Goal: Task Accomplishment & Management: Use online tool/utility

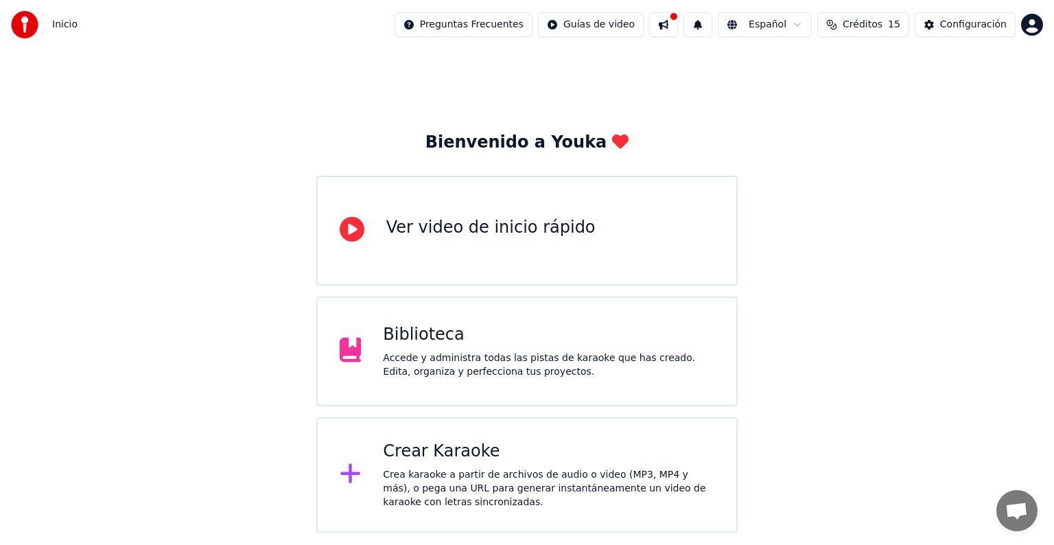
click at [412, 449] on div "Crear Karaoke" at bounding box center [548, 451] width 331 height 22
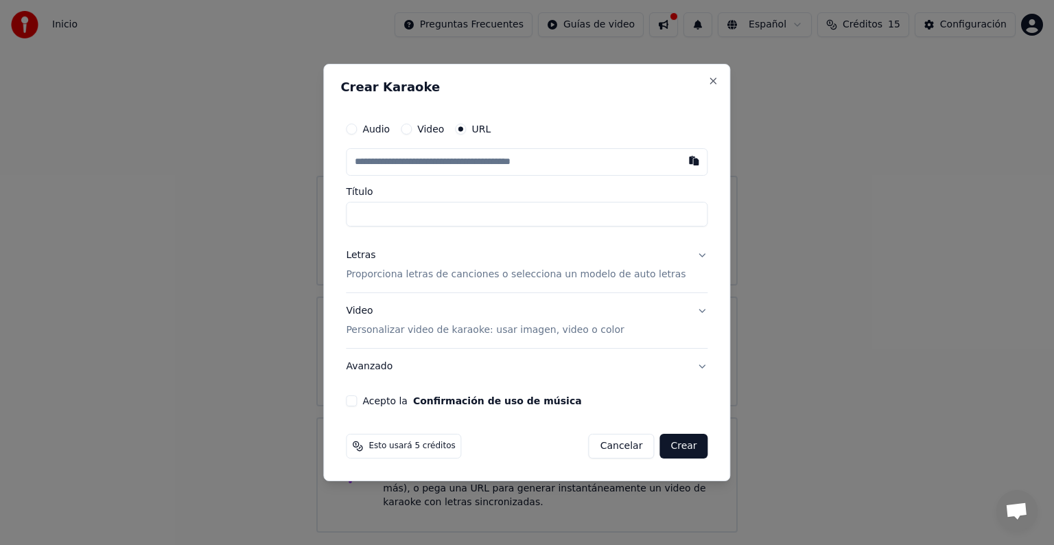
click at [450, 161] on input "text" at bounding box center [527, 161] width 362 height 27
type input "**********"
type input "**"
type input "**********"
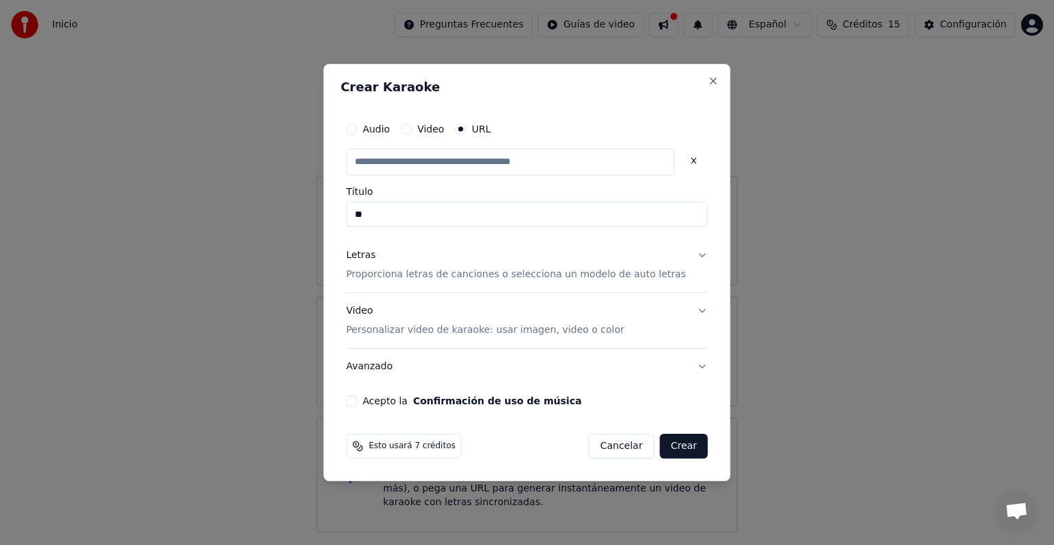
scroll to position [0, 0]
click at [685, 255] on button "Letras Proporciona letras de canciones o selecciona un modelo de auto letras" at bounding box center [527, 264] width 362 height 55
type input "**********"
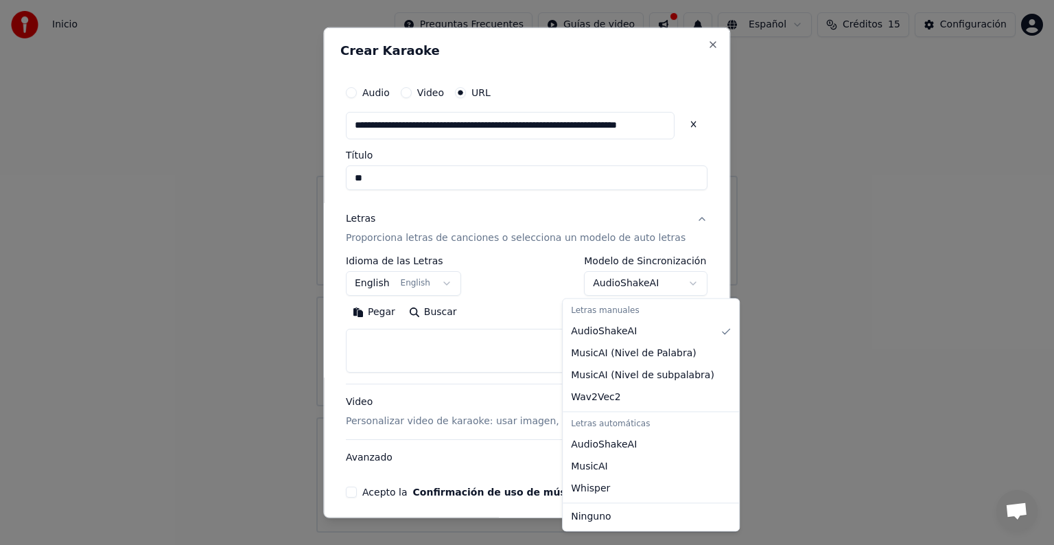
click at [672, 282] on body "**********" at bounding box center [527, 266] width 1054 height 532
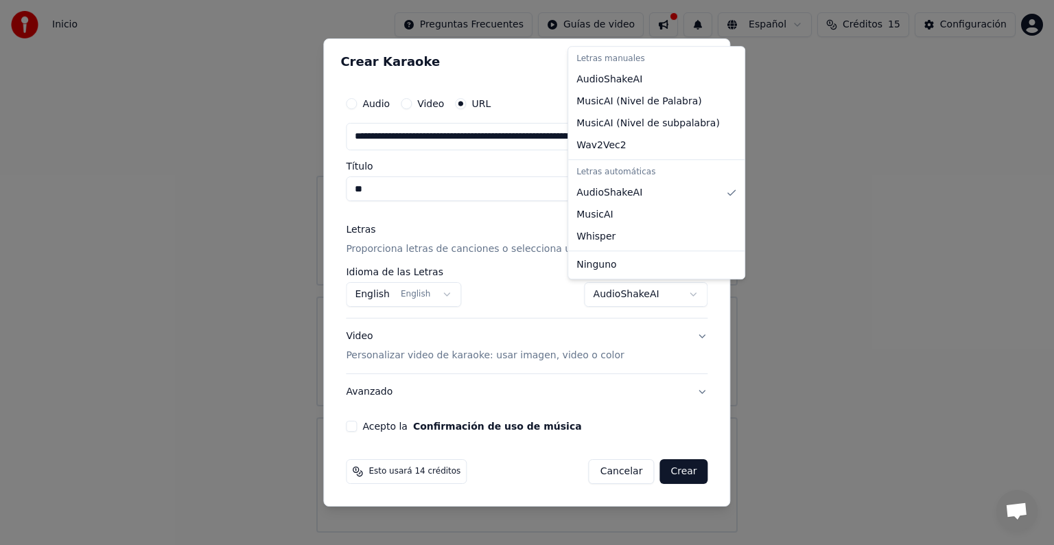
click at [667, 293] on body "**********" at bounding box center [527, 266] width 1054 height 532
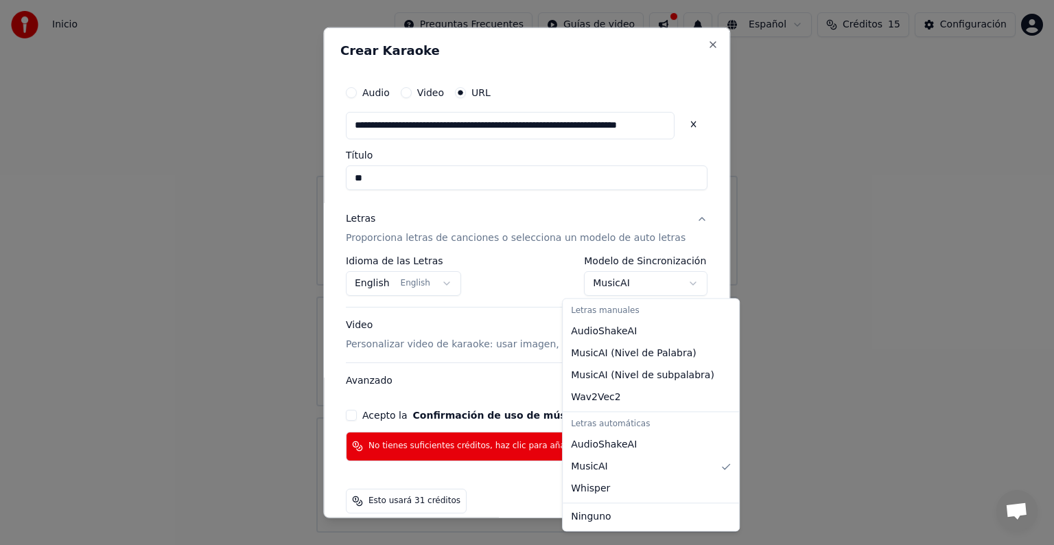
click at [679, 288] on body "**********" at bounding box center [527, 266] width 1054 height 532
select select "*******"
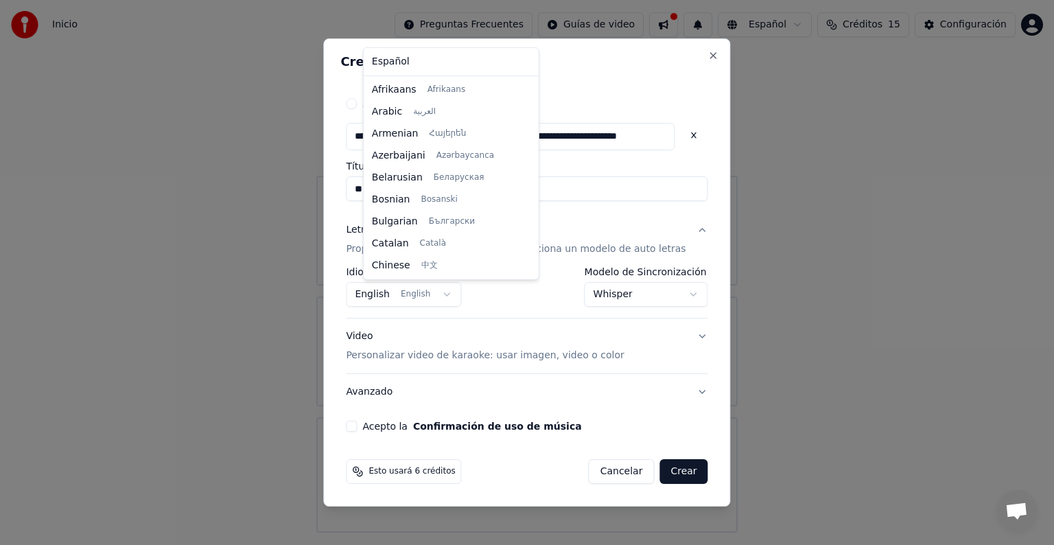
click at [460, 294] on body "**********" at bounding box center [527, 266] width 1054 height 532
select select "**"
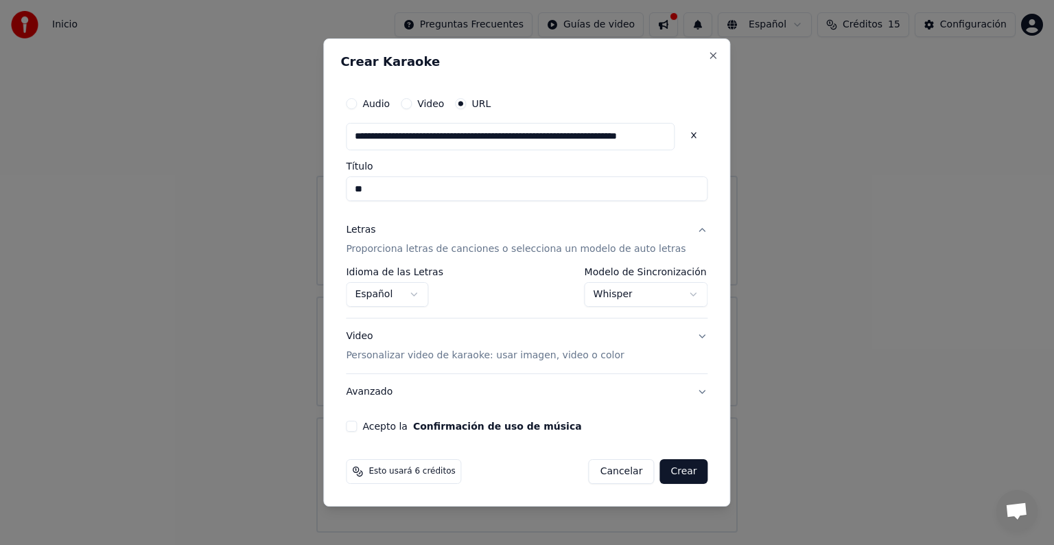
click at [357, 429] on button "Acepto la Confirmación de uso de música" at bounding box center [351, 426] width 11 height 11
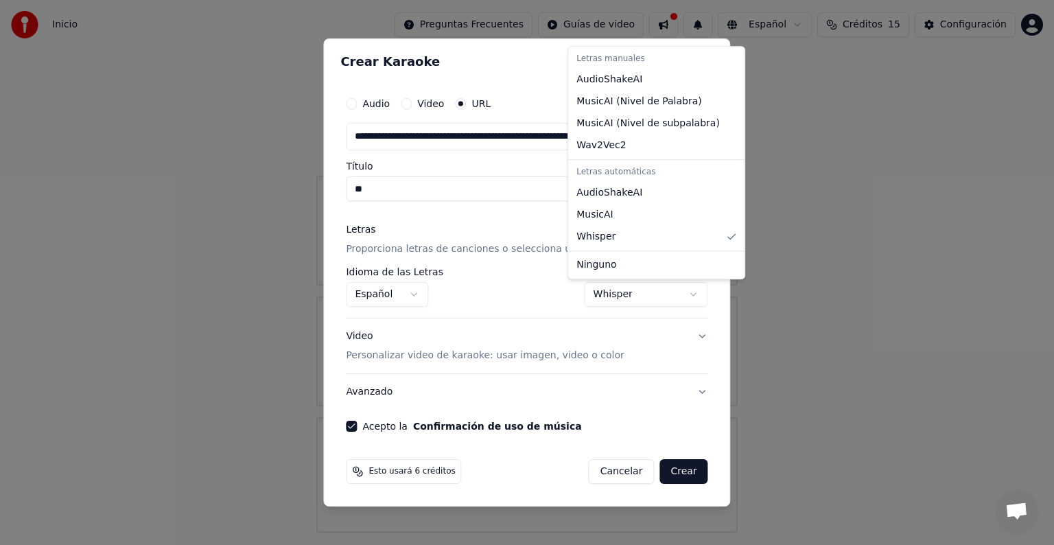
click at [678, 299] on body "**********" at bounding box center [527, 266] width 1054 height 532
select select "**********"
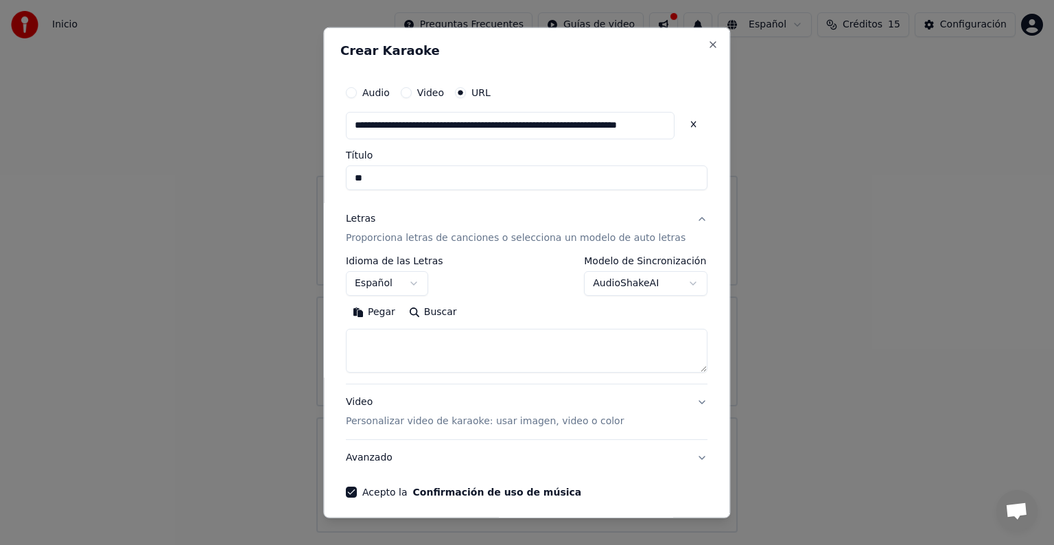
click at [477, 351] on textarea at bounding box center [527, 351] width 362 height 44
click at [390, 316] on button "Pegar" at bounding box center [374, 312] width 56 height 22
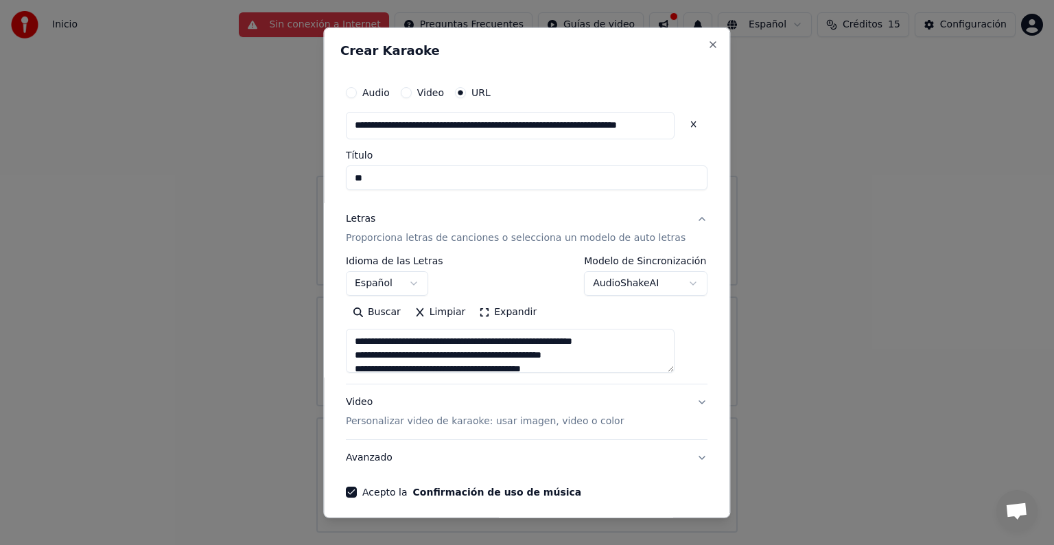
click at [681, 399] on button "Video Personalizar video de karaoke: usar imagen, video o color" at bounding box center [527, 411] width 362 height 55
type textarea "**********"
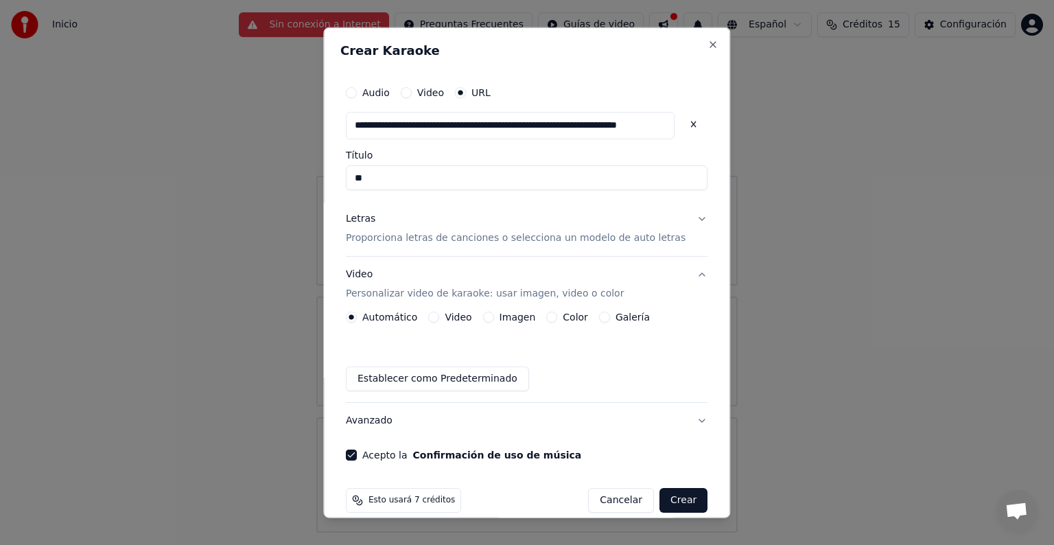
click at [494, 316] on button "Imagen" at bounding box center [488, 316] width 11 height 11
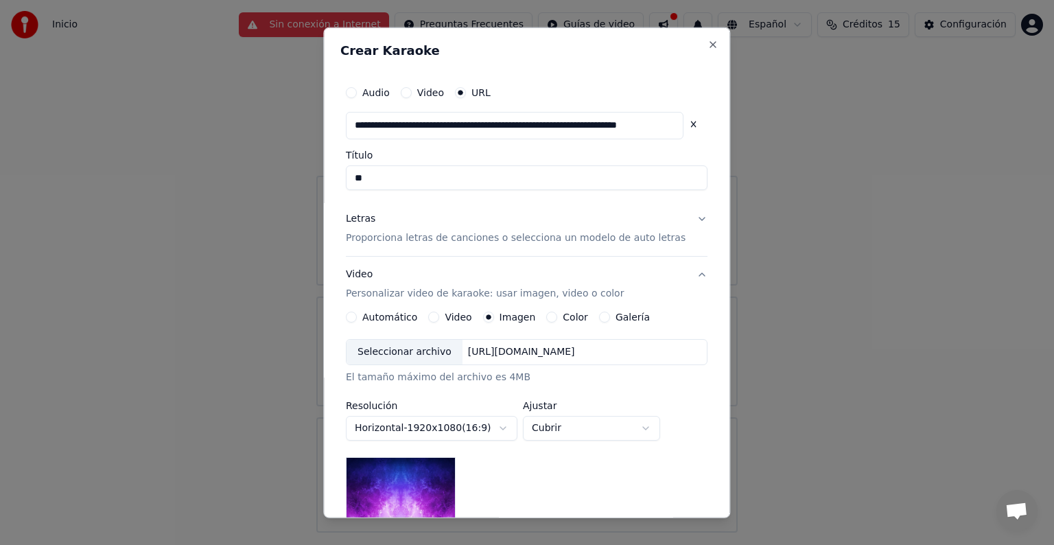
click at [423, 349] on div "Seleccionar archivo" at bounding box center [404, 352] width 116 height 25
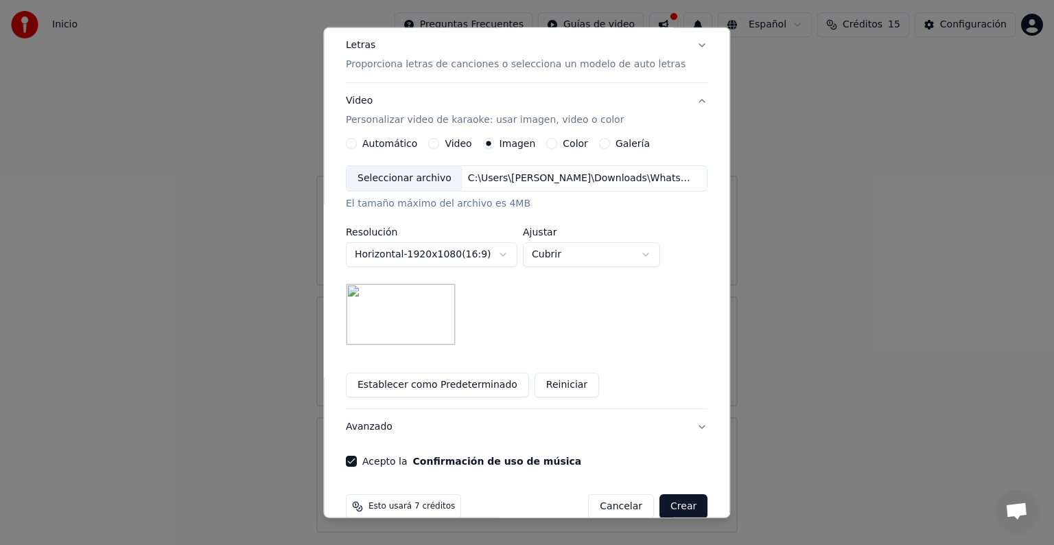
scroll to position [196, 0]
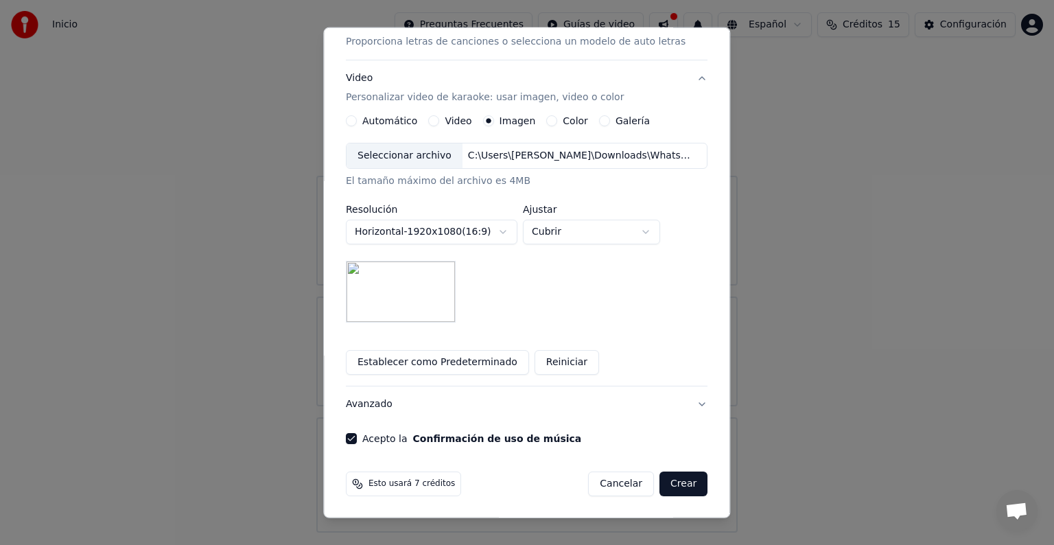
click at [663, 481] on button "Crear" at bounding box center [683, 483] width 48 height 25
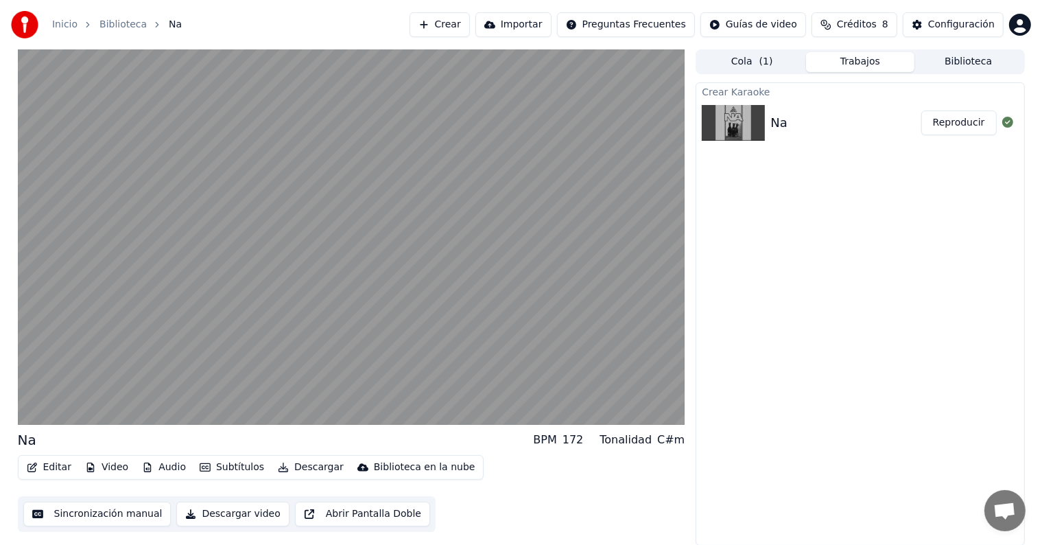
click at [663, 481] on div "Editar Video Audio Subtítulos Descargar Biblioteca en la nube Sincronización ma…" at bounding box center [351, 493] width 667 height 77
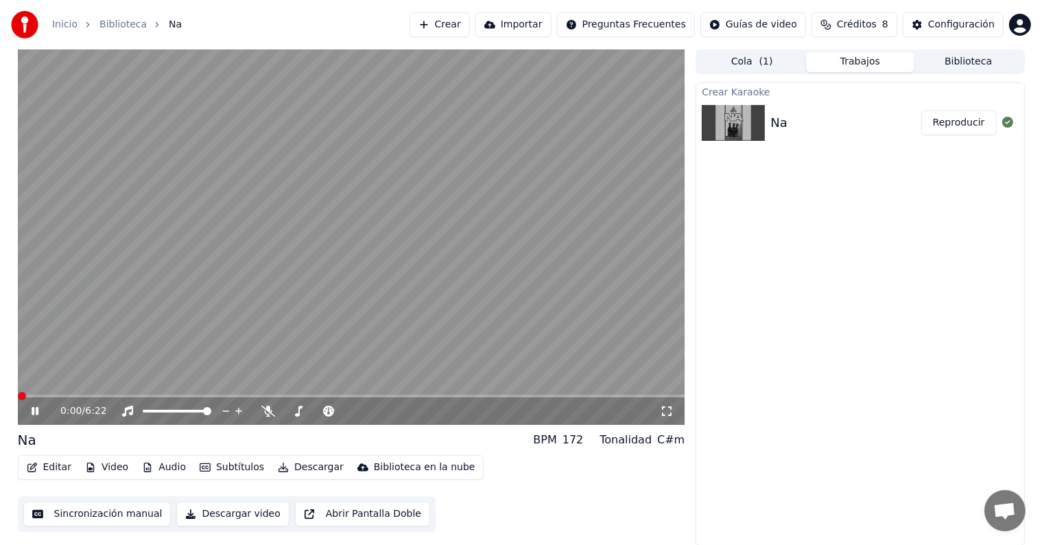
click at [18, 400] on span at bounding box center [22, 396] width 8 height 8
click at [673, 411] on icon at bounding box center [667, 410] width 14 height 11
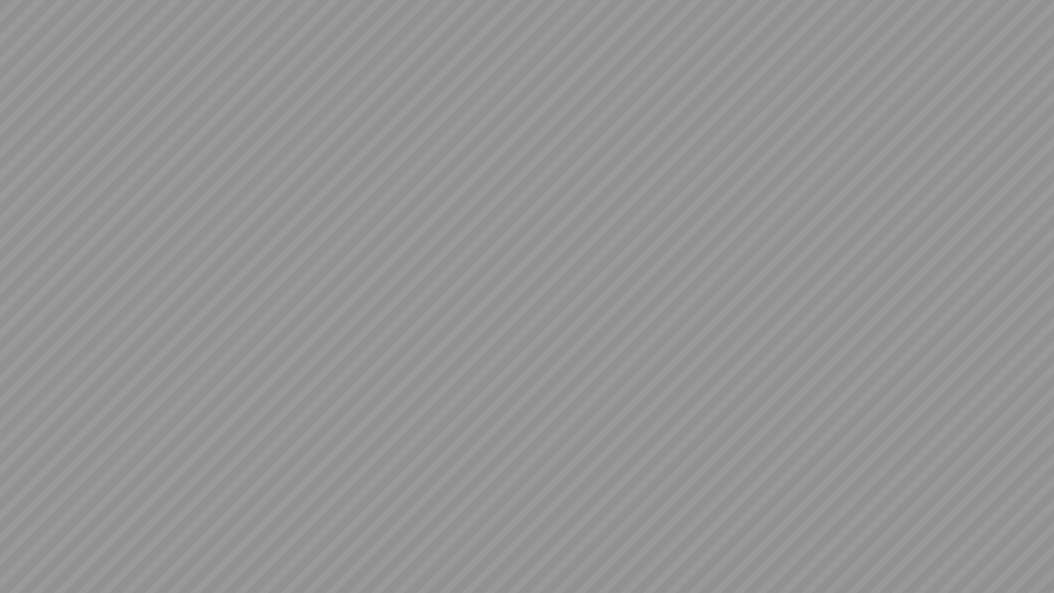
click at [673, 427] on video at bounding box center [527, 296] width 1054 height 593
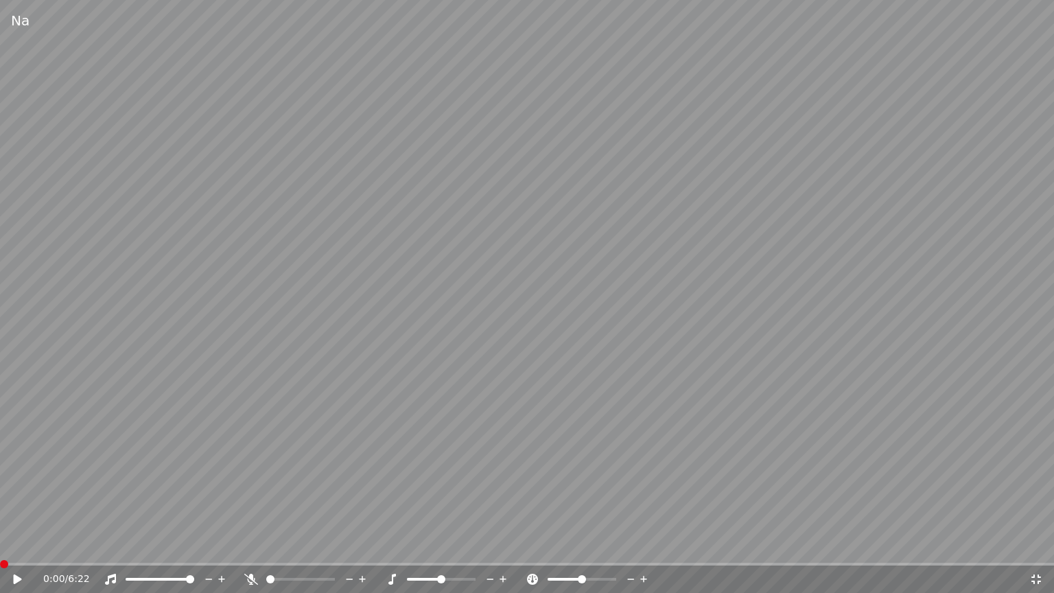
click at [0, 544] on span at bounding box center [4, 564] width 8 height 8
click at [359, 362] on video at bounding box center [527, 296] width 1054 height 593
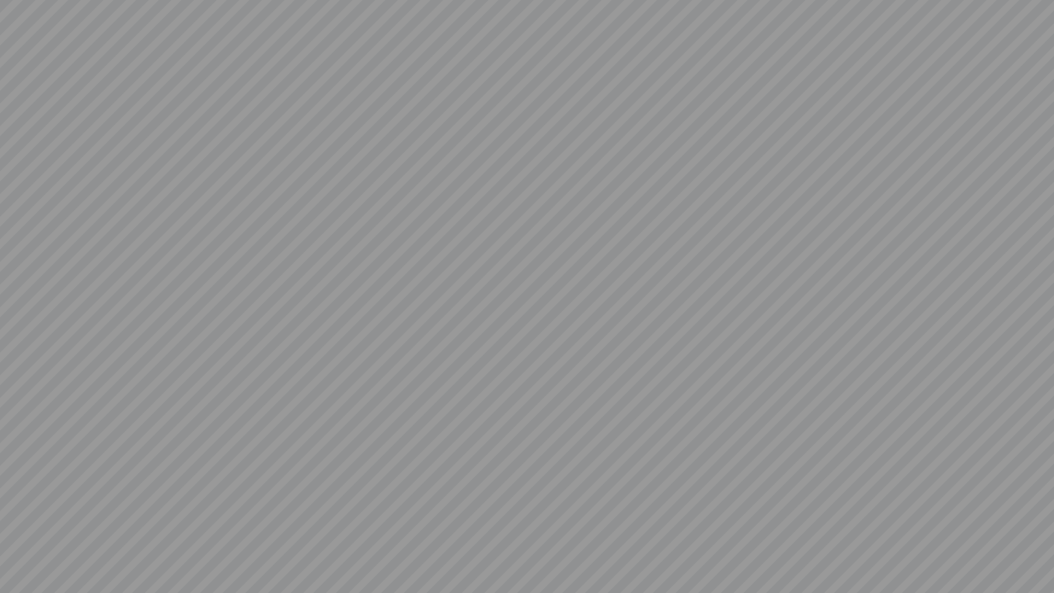
click at [359, 362] on video at bounding box center [527, 296] width 1054 height 593
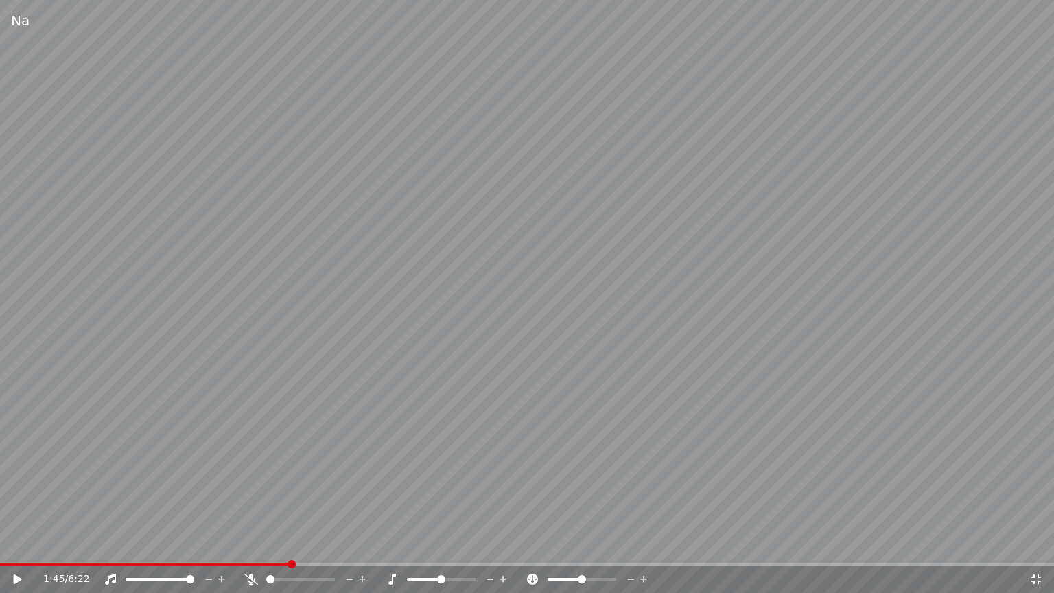
click at [1039, 544] on icon at bounding box center [1036, 579] width 10 height 10
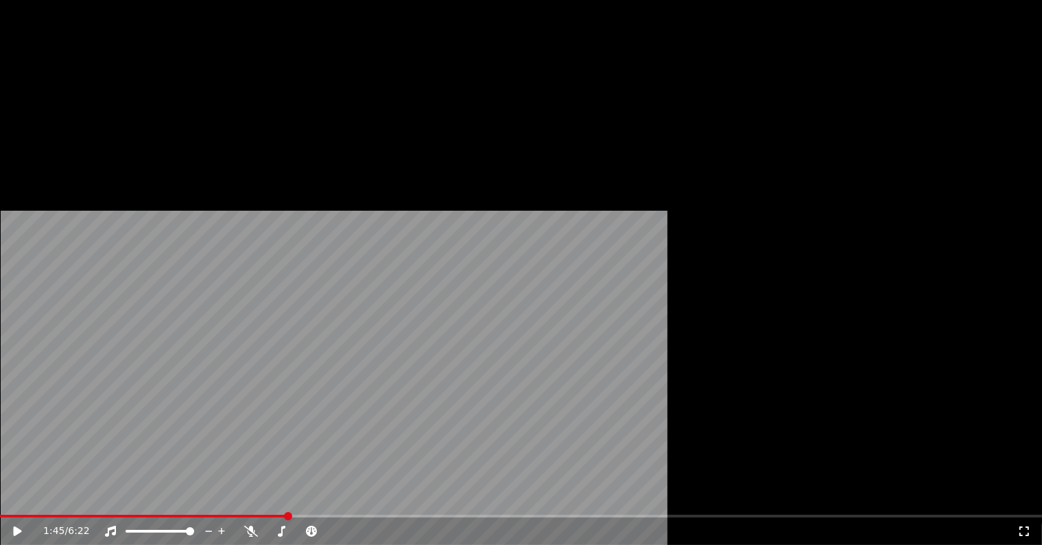
click at [54, 102] on button "Editar" at bounding box center [49, 91] width 56 height 19
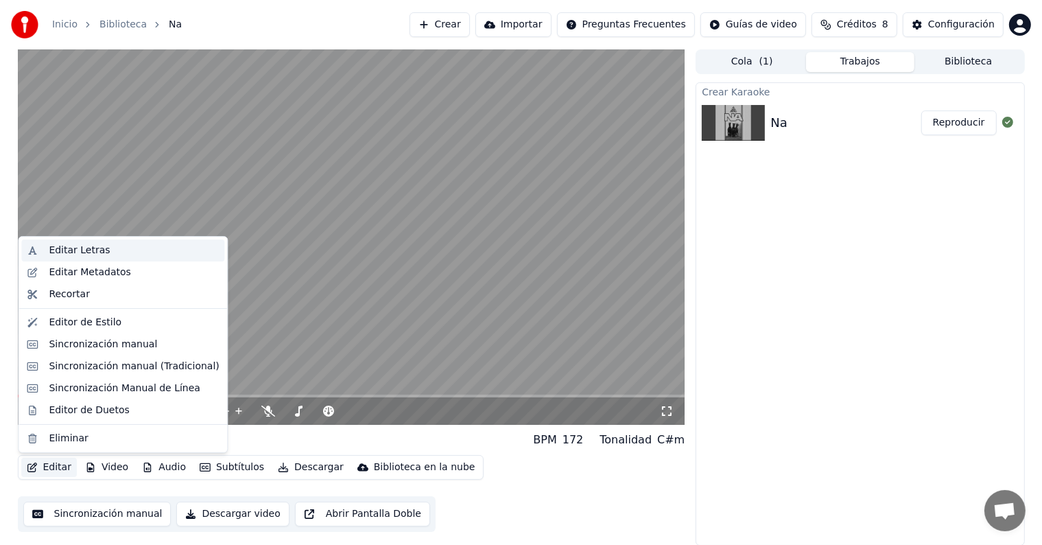
click at [98, 254] on div "Editar Letras" at bounding box center [79, 251] width 61 height 14
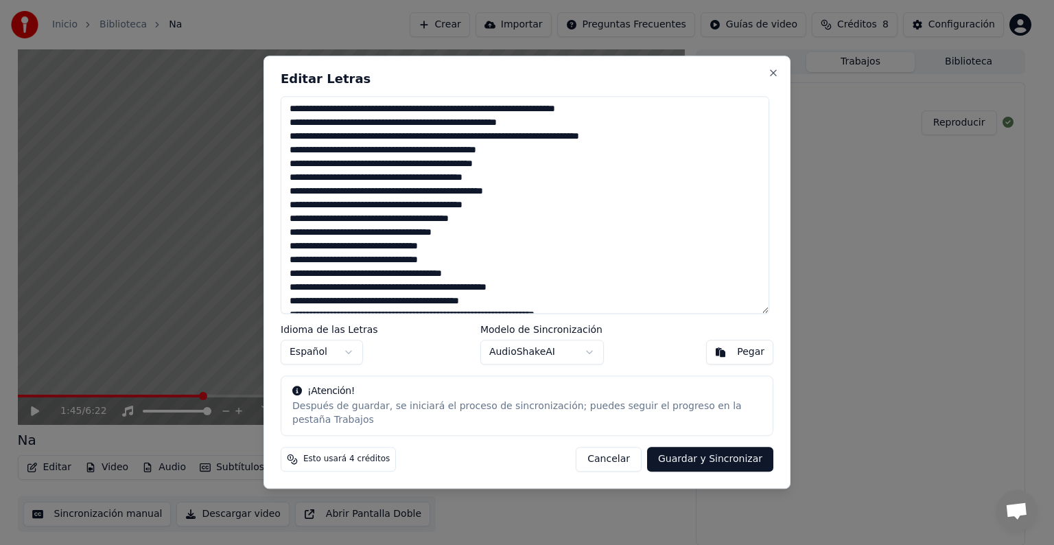
click at [552, 249] on textarea at bounding box center [525, 204] width 488 height 217
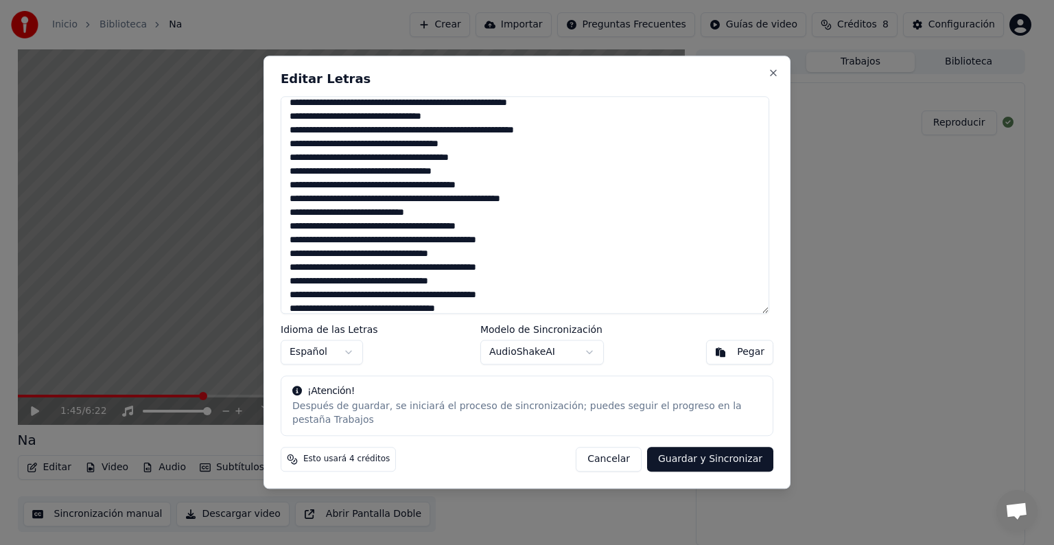
scroll to position [1384, 0]
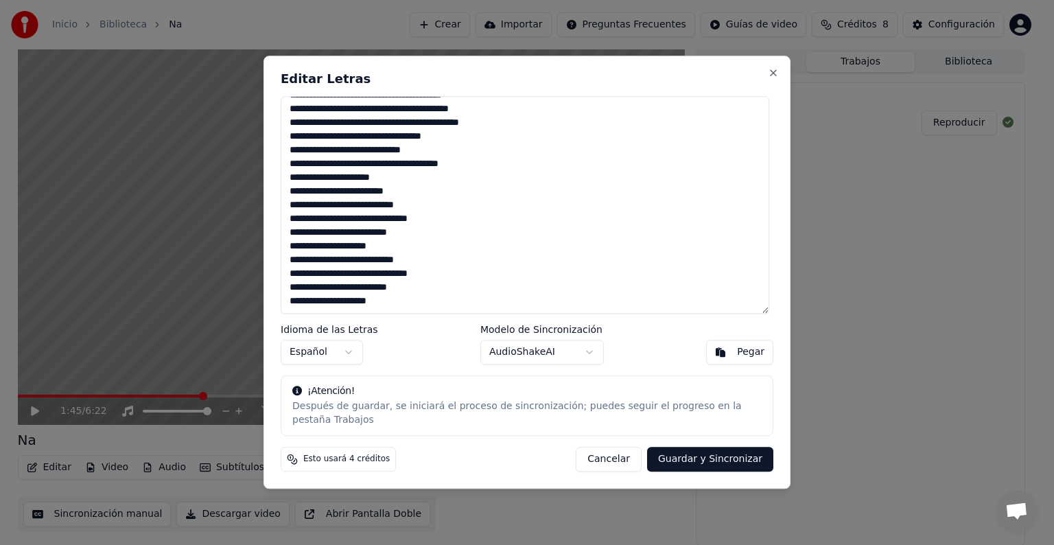
drag, startPoint x: 289, startPoint y: 113, endPoint x: 697, endPoint y: 322, distance: 458.1
click at [697, 322] on div "Editar Letras Idioma de las Letras Español Modelo de Sincronización AudioShakeA…" at bounding box center [526, 272] width 527 height 433
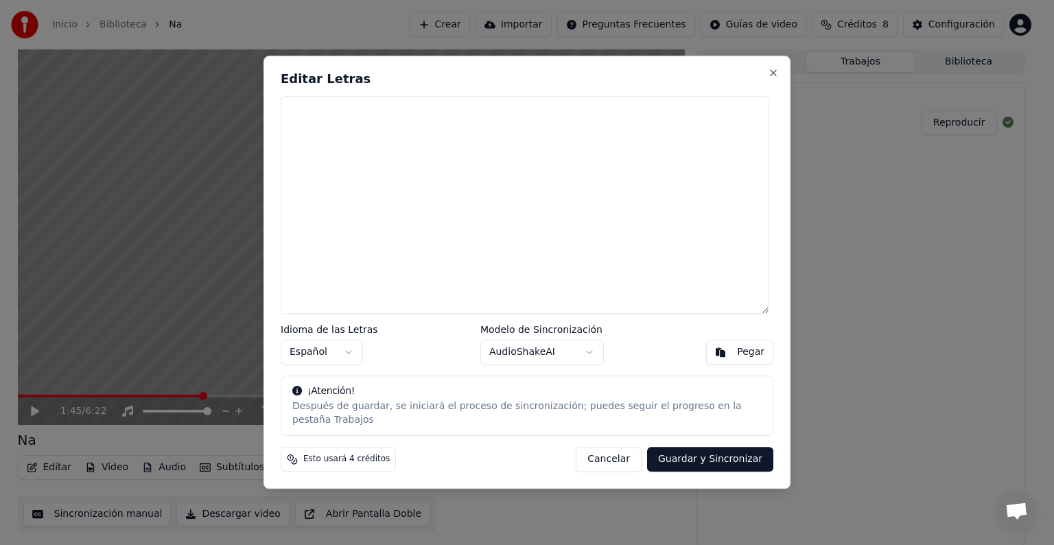
scroll to position [0, 0]
click at [369, 130] on textarea at bounding box center [525, 204] width 488 height 217
click at [722, 361] on button "Pegar" at bounding box center [739, 352] width 67 height 25
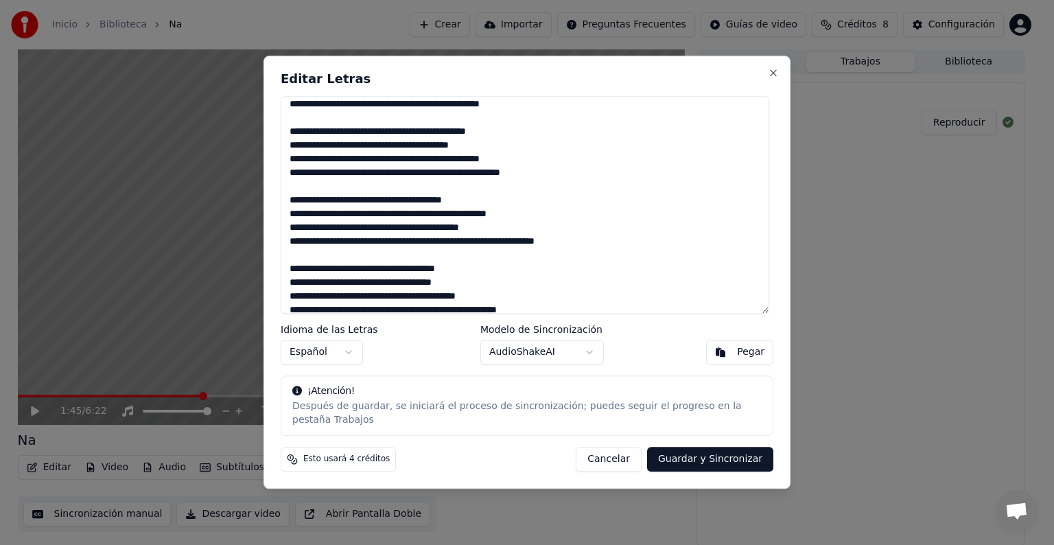
scroll to position [189, 0]
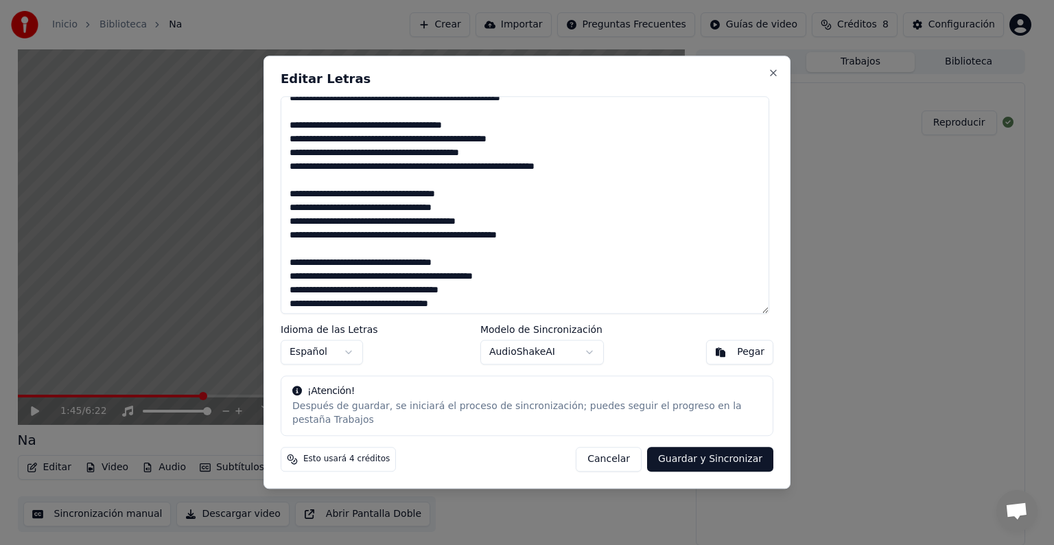
click at [510, 228] on textarea at bounding box center [525, 204] width 488 height 217
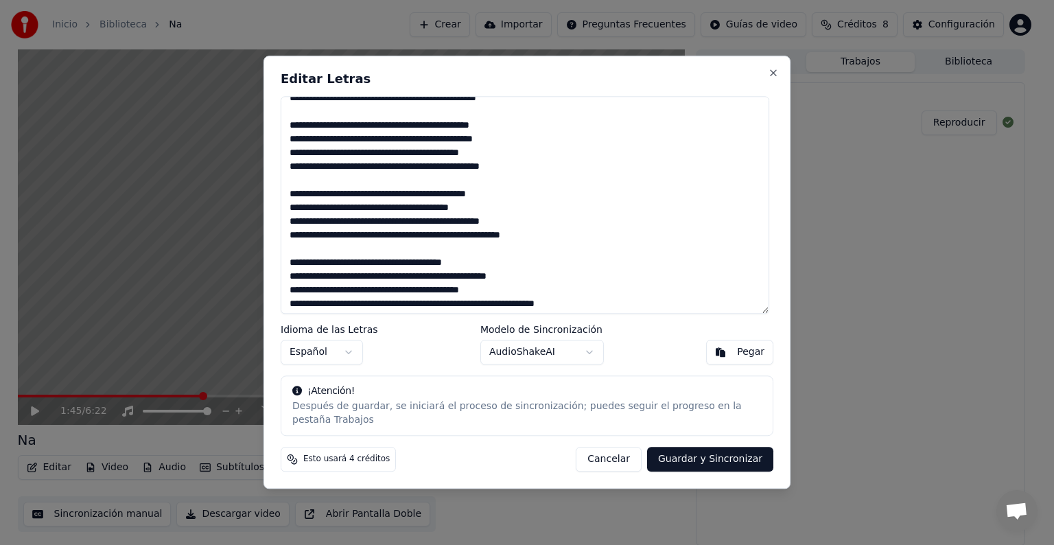
scroll to position [0, 0]
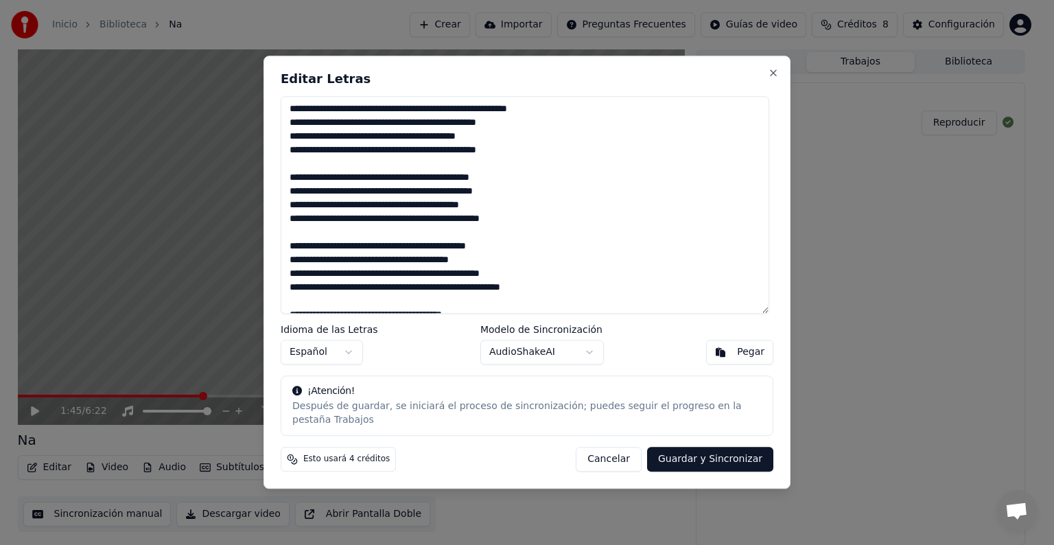
click at [356, 184] on textarea at bounding box center [525, 204] width 488 height 217
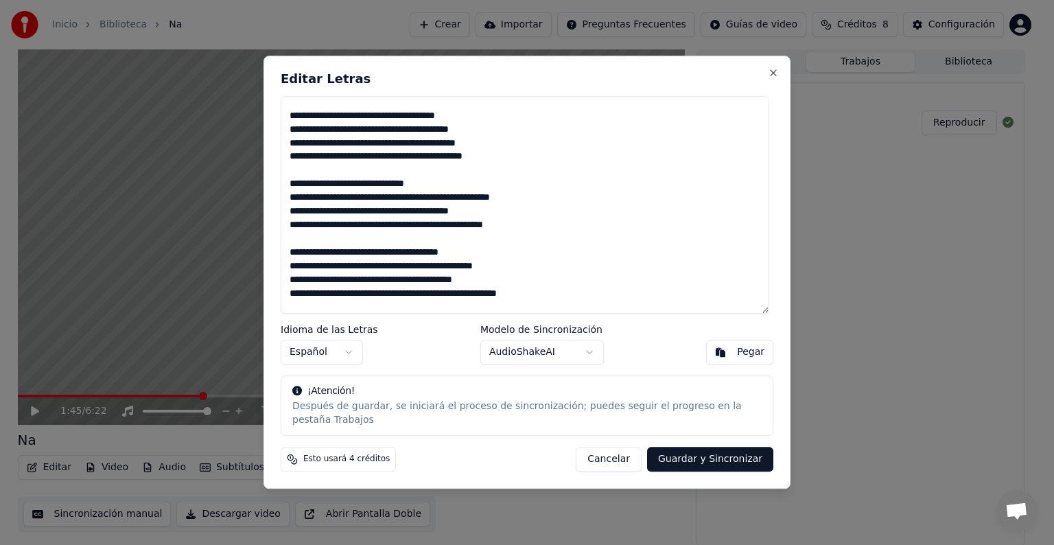
scroll to position [418, 0]
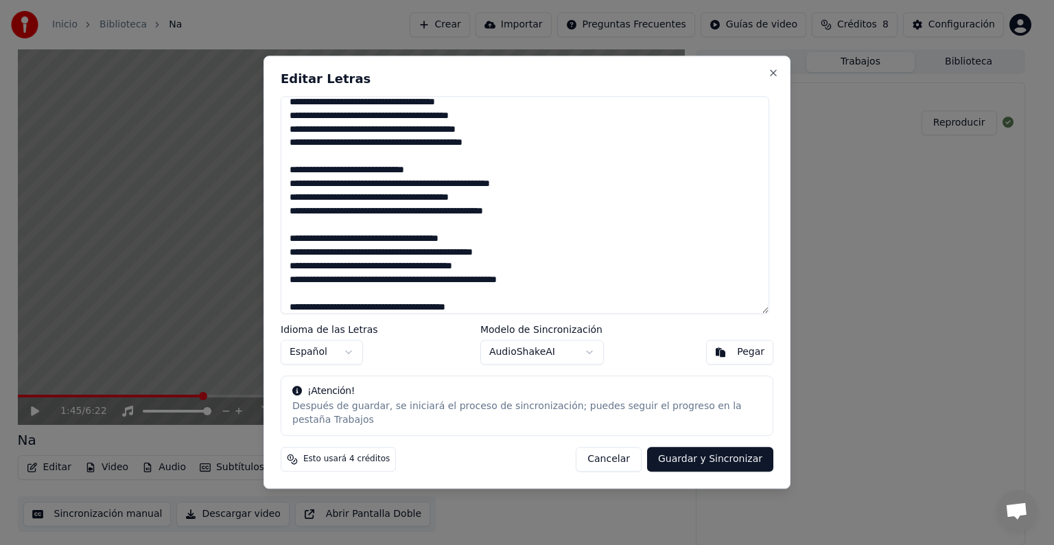
click at [448, 123] on textarea at bounding box center [525, 204] width 488 height 217
click at [494, 192] on textarea at bounding box center [525, 204] width 488 height 217
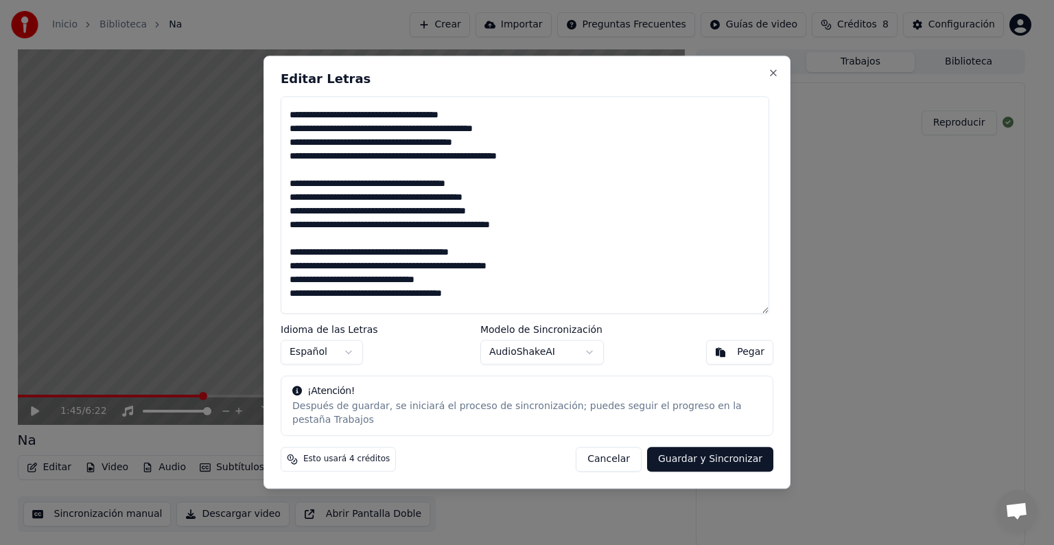
scroll to position [556, 0]
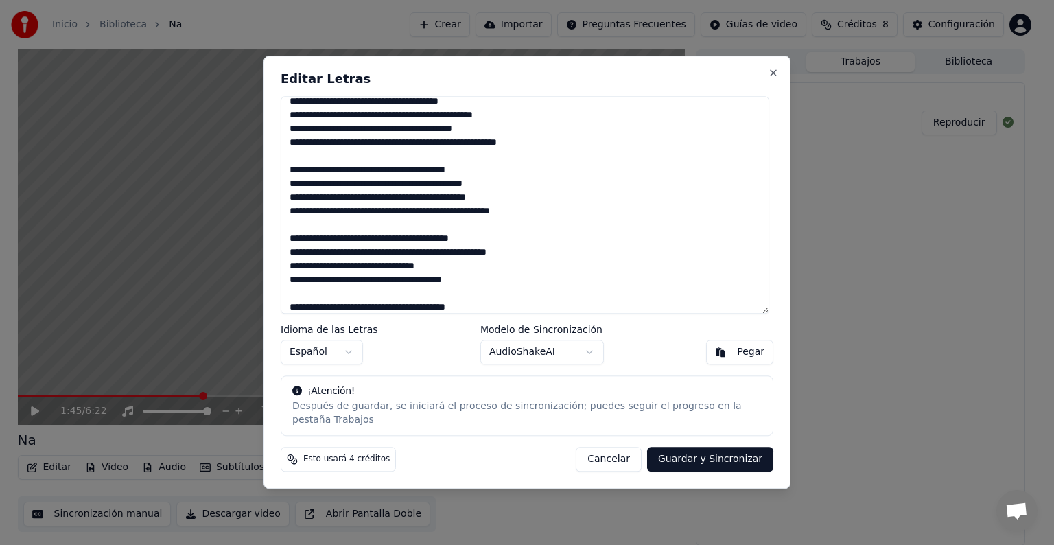
click at [527, 150] on textarea at bounding box center [525, 204] width 488 height 217
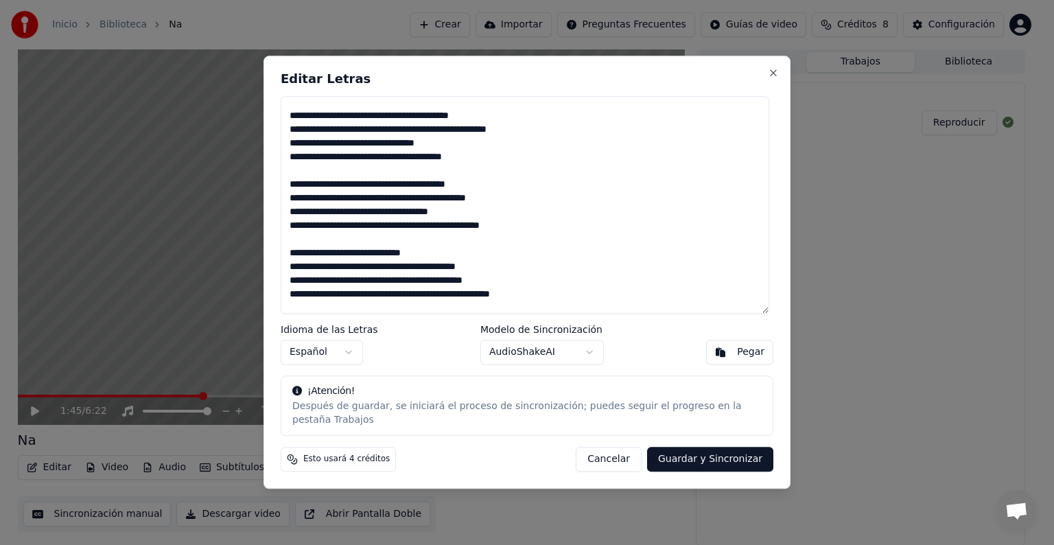
scroll to position [692, 0]
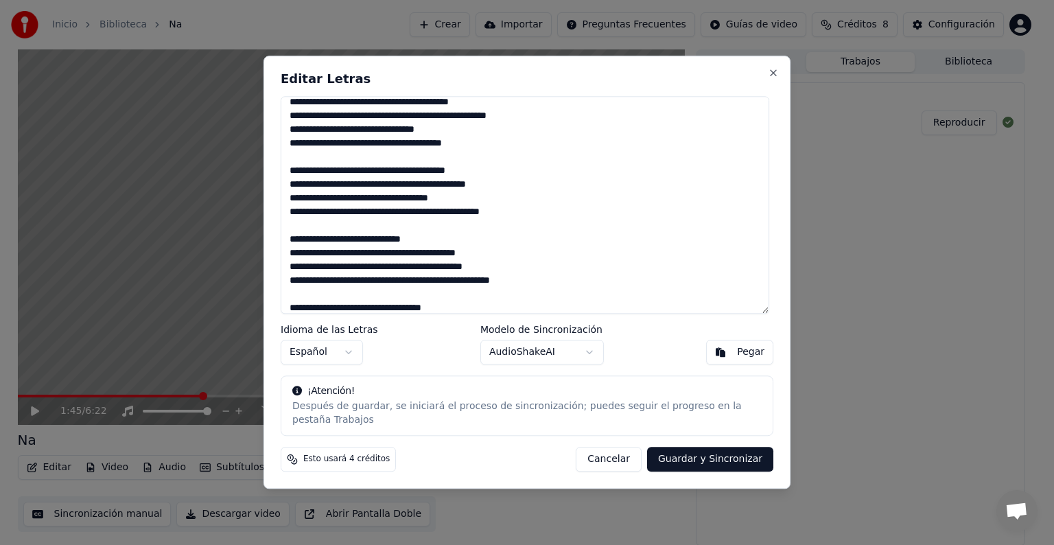
click at [337, 150] on textarea at bounding box center [525, 204] width 488 height 217
click at [509, 148] on textarea at bounding box center [525, 204] width 488 height 217
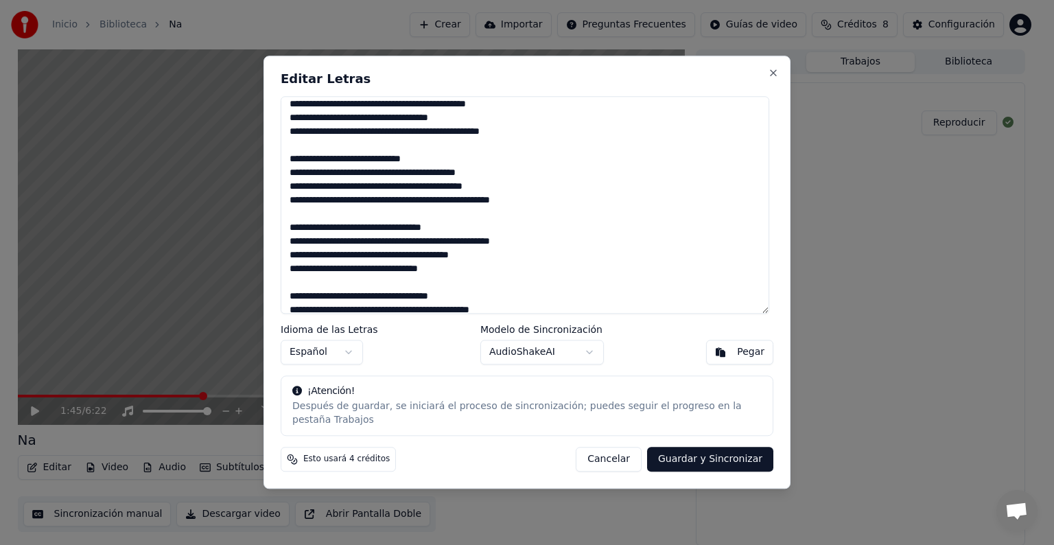
scroll to position [759, 0]
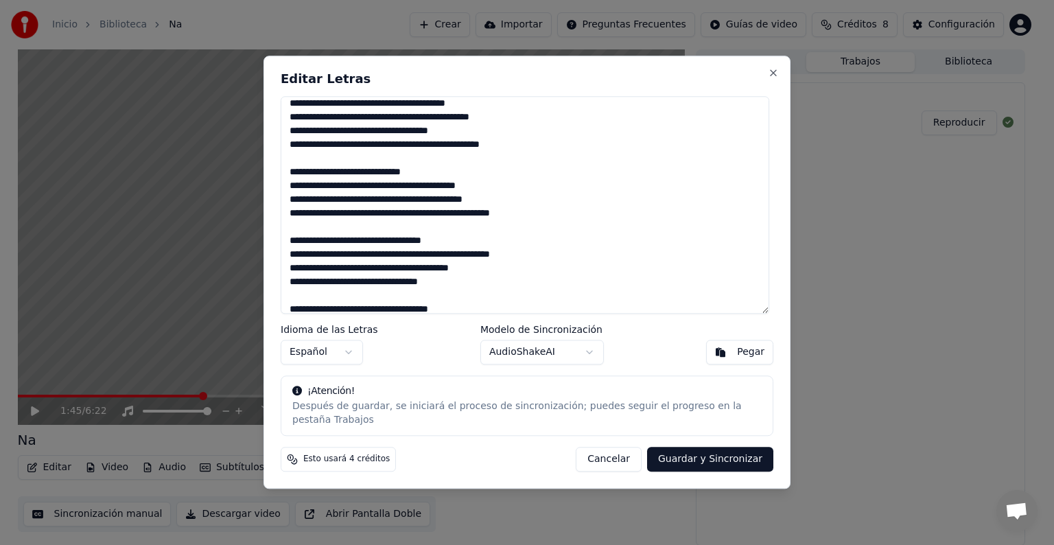
click at [480, 153] on textarea at bounding box center [525, 204] width 488 height 217
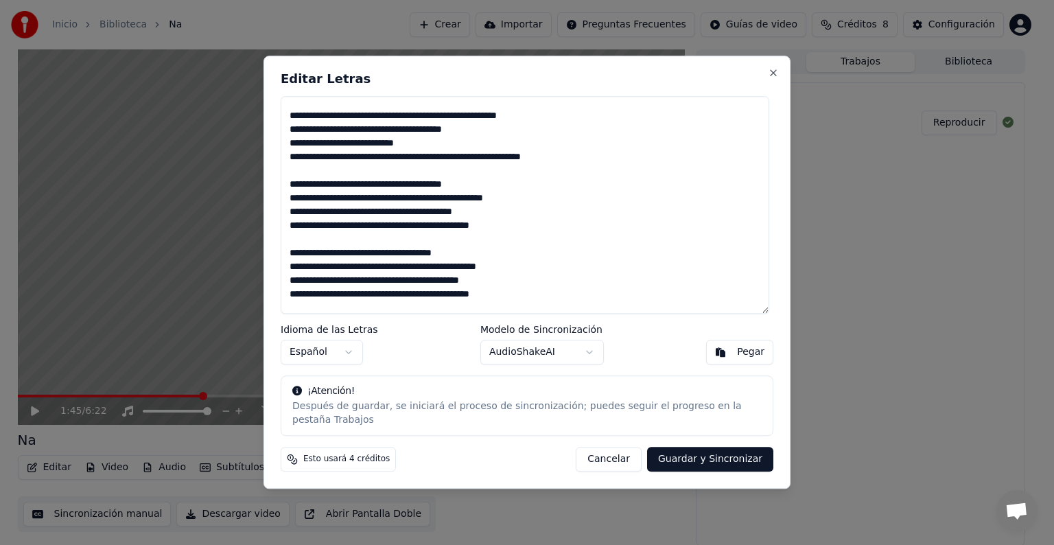
scroll to position [1104, 0]
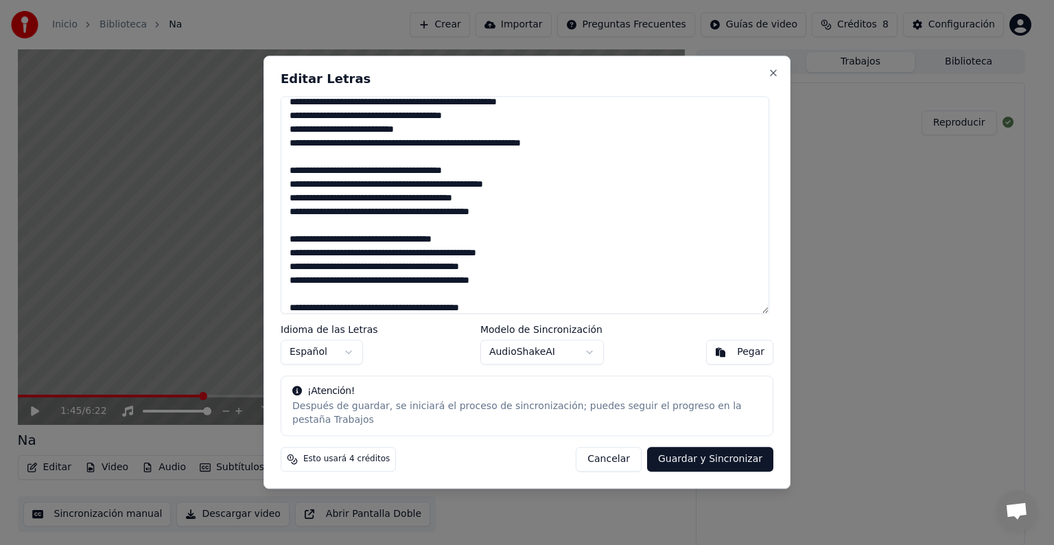
click at [357, 123] on textarea at bounding box center [525, 204] width 488 height 217
click at [593, 149] on textarea at bounding box center [525, 204] width 488 height 217
click at [384, 191] on textarea at bounding box center [525, 204] width 488 height 217
click at [419, 192] on textarea at bounding box center [525, 204] width 488 height 217
click at [534, 221] on textarea at bounding box center [525, 204] width 488 height 217
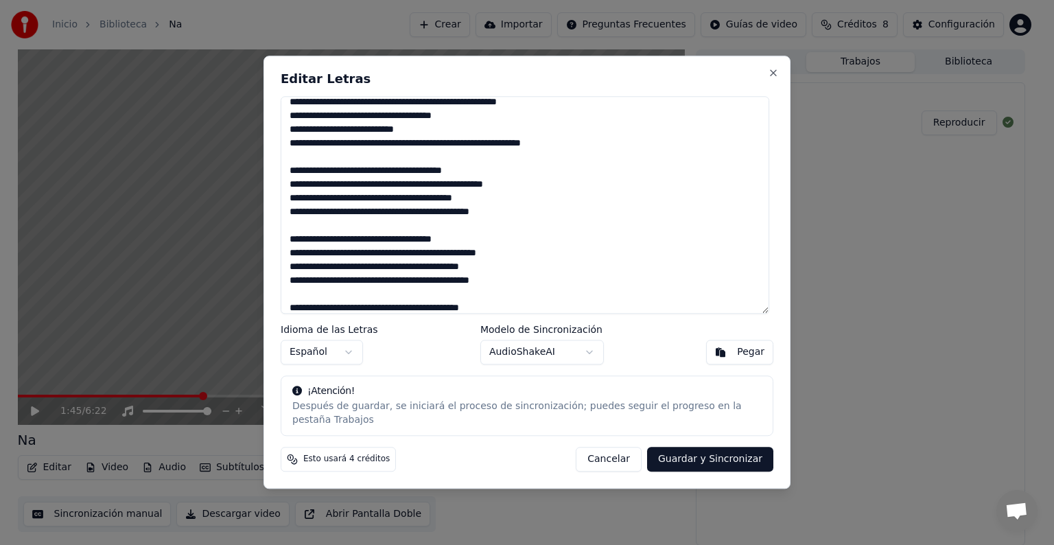
click at [534, 221] on textarea at bounding box center [525, 204] width 488 height 217
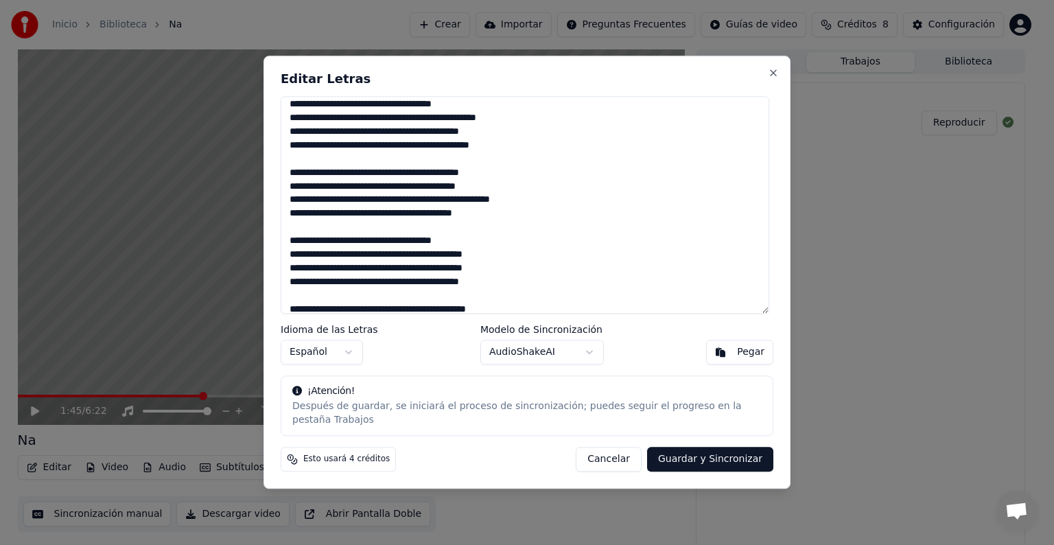
scroll to position [1241, 0]
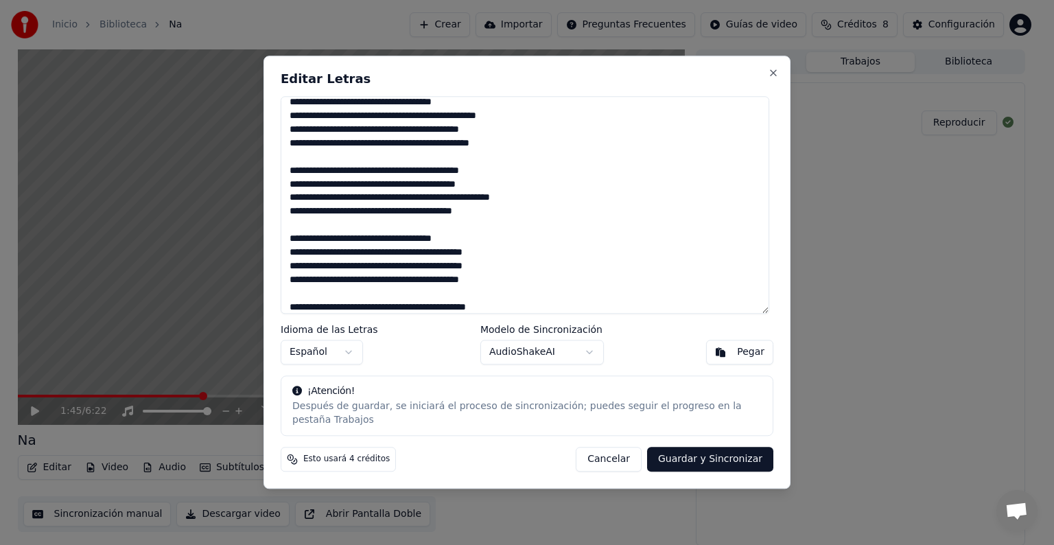
click at [422, 191] on textarea at bounding box center [525, 204] width 488 height 217
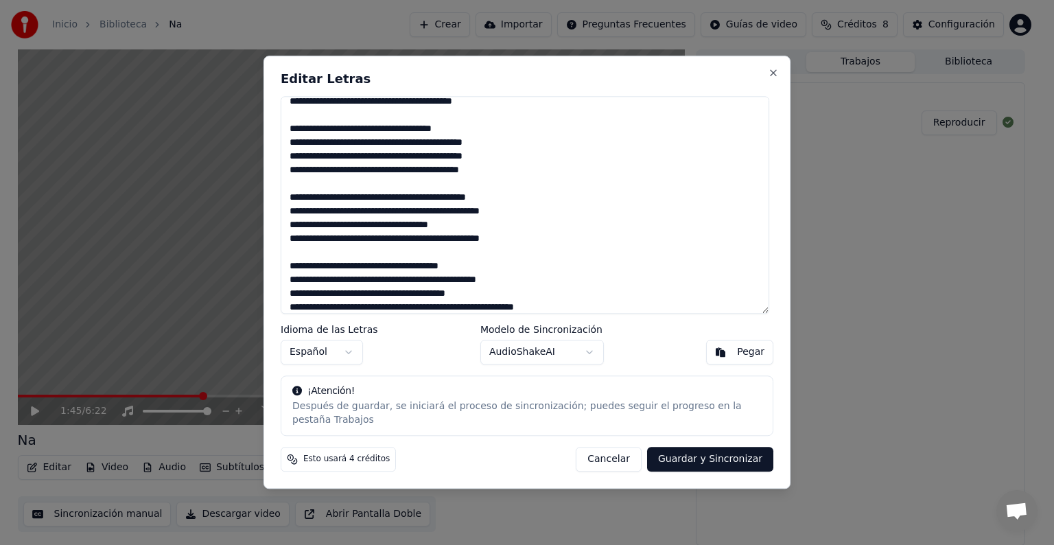
scroll to position [1364, 0]
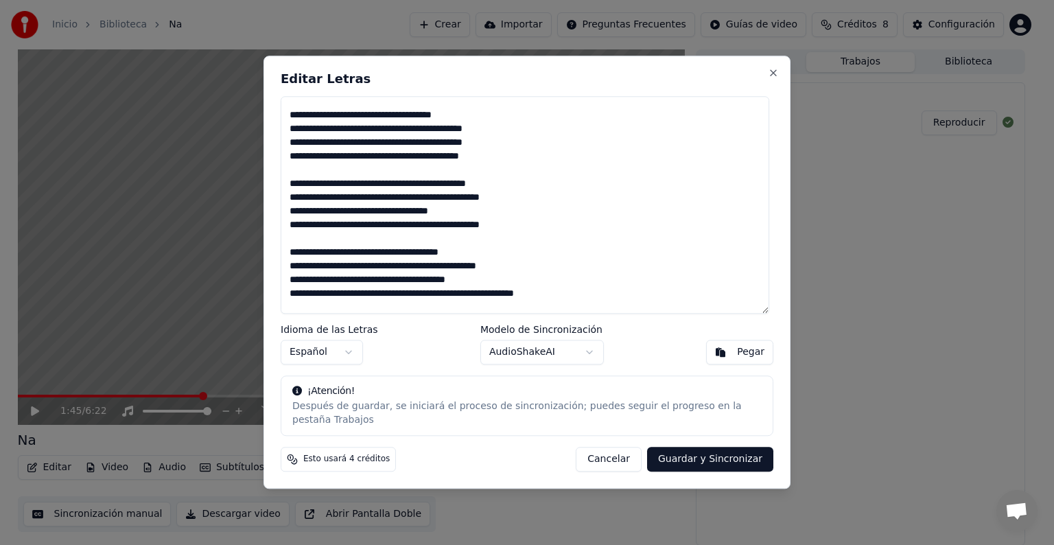
click at [475, 233] on textarea at bounding box center [525, 204] width 488 height 217
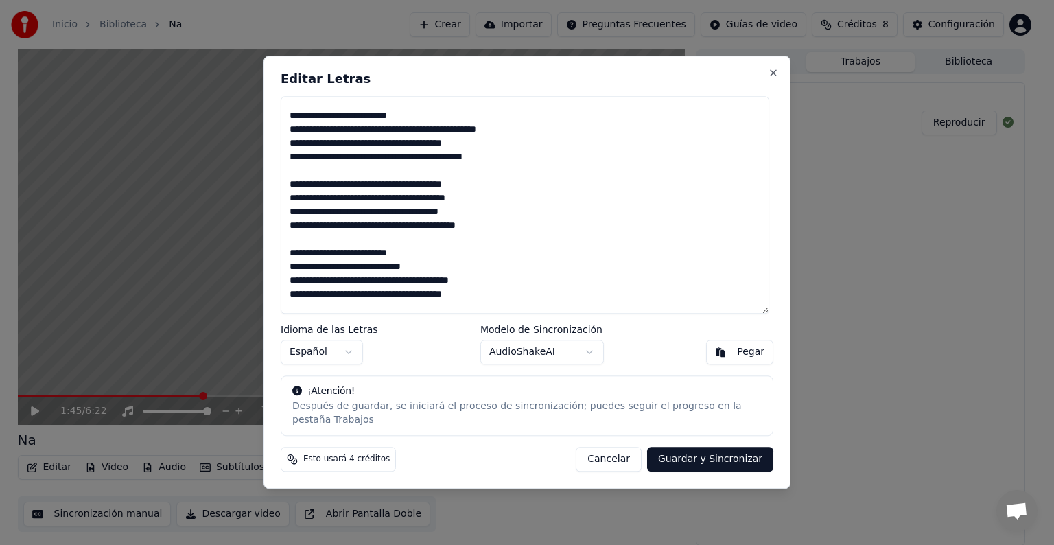
scroll to position [1583, 0]
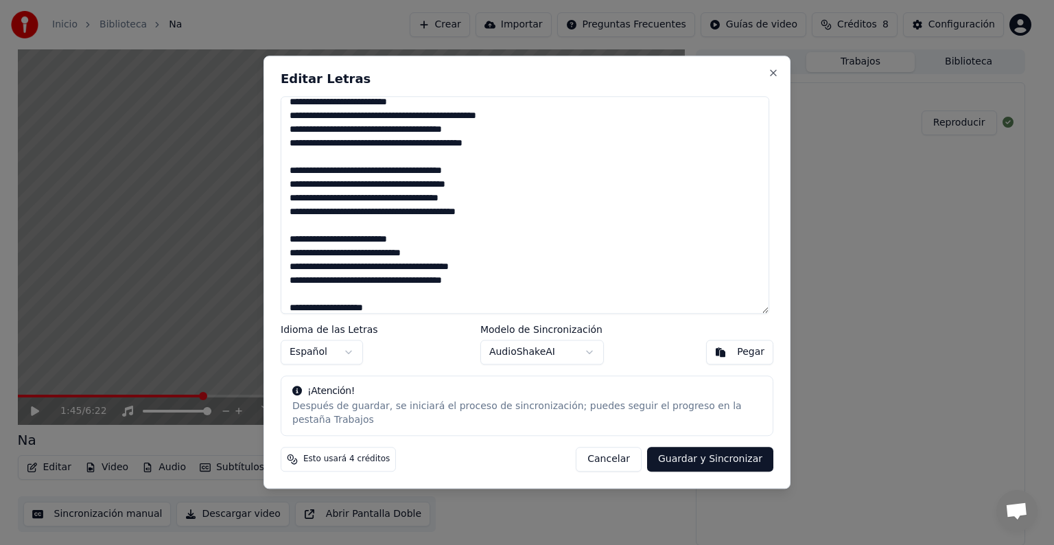
click at [414, 139] on textarea at bounding box center [525, 204] width 488 height 217
click at [298, 204] on textarea at bounding box center [525, 204] width 488 height 217
click at [307, 205] on textarea at bounding box center [525, 204] width 488 height 217
click at [495, 219] on textarea at bounding box center [525, 204] width 488 height 217
click at [475, 206] on textarea at bounding box center [525, 204] width 488 height 217
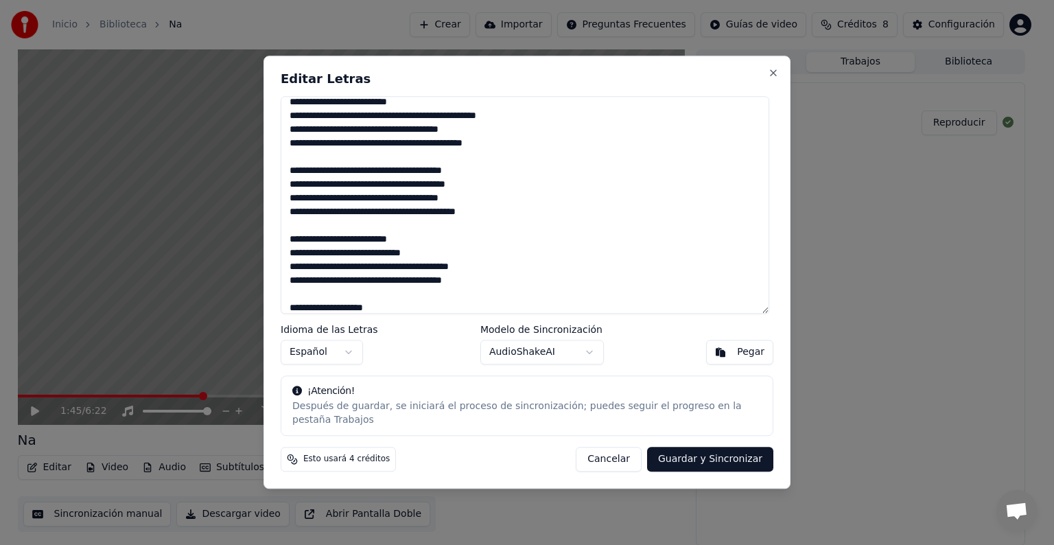
click at [471, 235] on textarea at bounding box center [525, 204] width 488 height 217
click at [342, 262] on textarea at bounding box center [525, 204] width 488 height 217
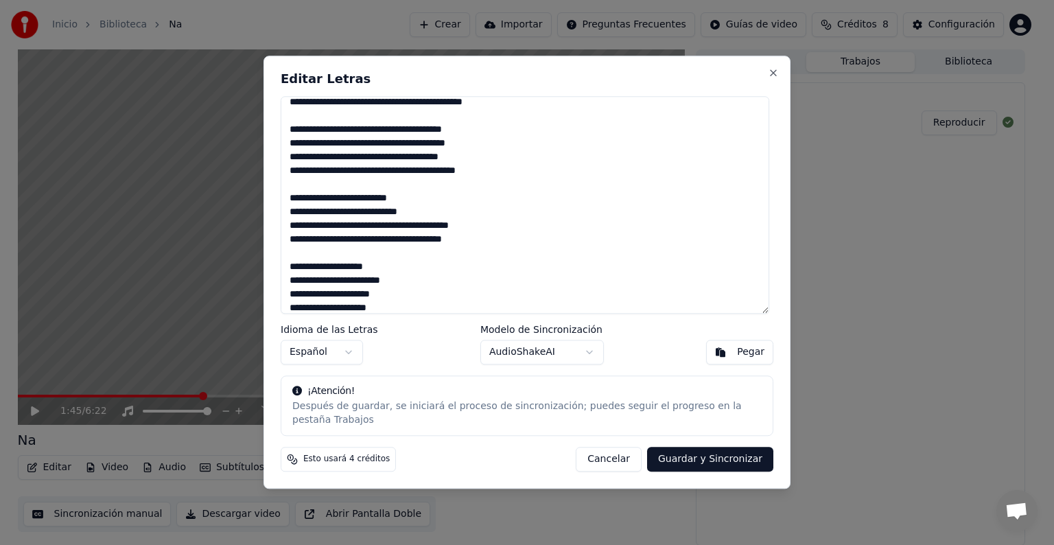
scroll to position [1638, 0]
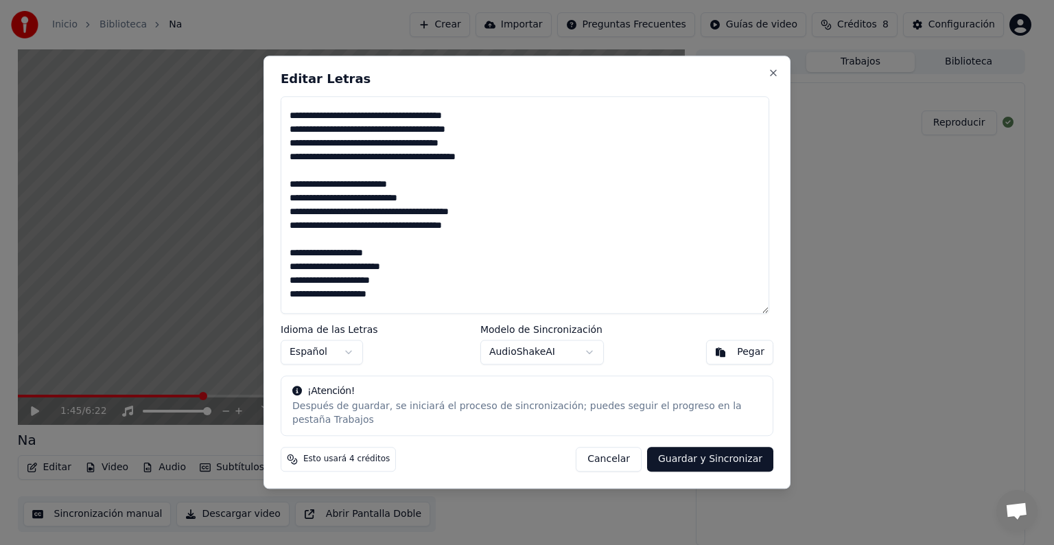
click at [401, 282] on textarea at bounding box center [525, 204] width 488 height 217
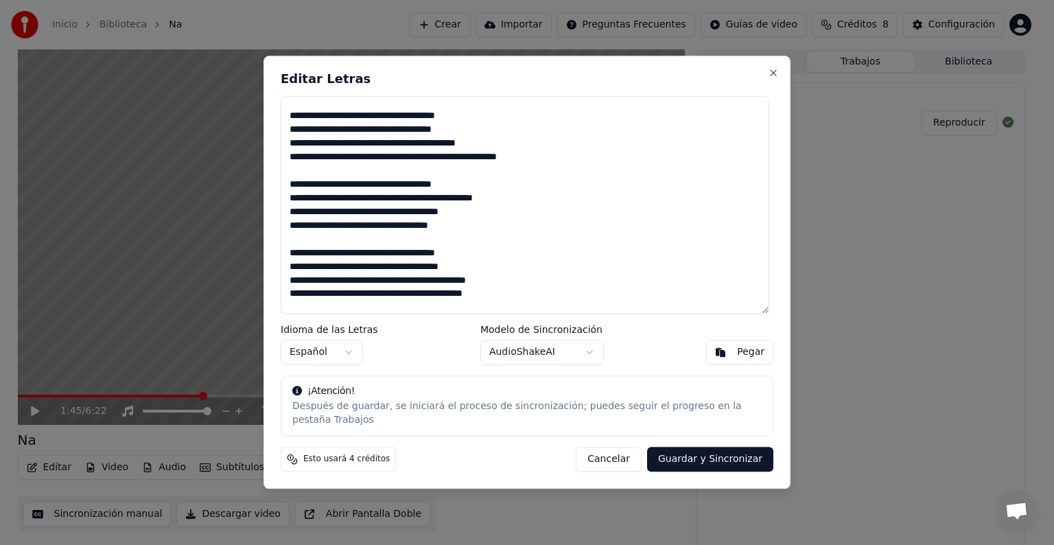
scroll to position [281, 0]
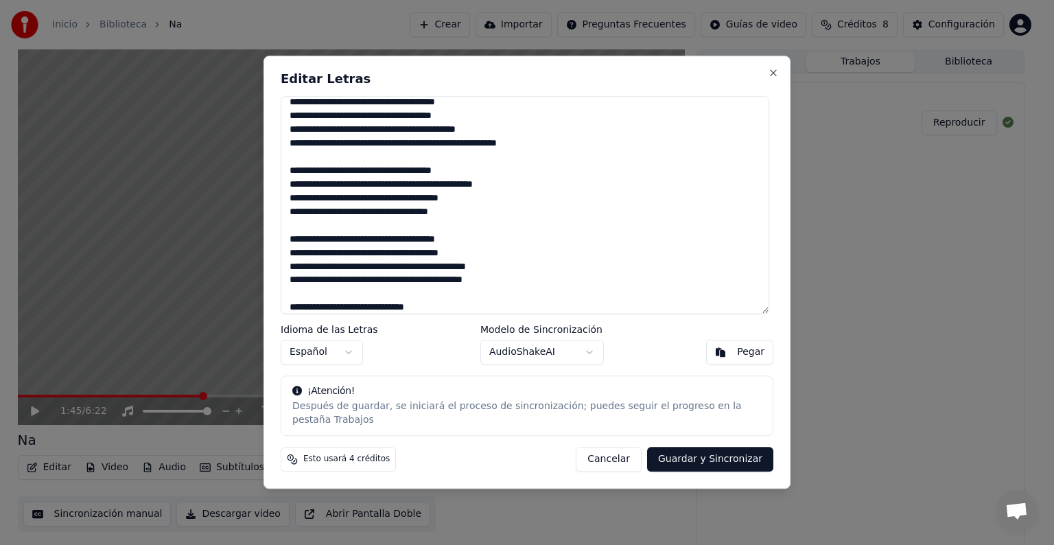
click at [471, 180] on textarea at bounding box center [525, 204] width 488 height 217
click at [434, 261] on textarea at bounding box center [525, 204] width 488 height 217
click at [307, 277] on textarea at bounding box center [525, 204] width 488 height 217
type textarea "**********"
click at [696, 454] on button "Guardar y Sincronizar" at bounding box center [710, 459] width 126 height 25
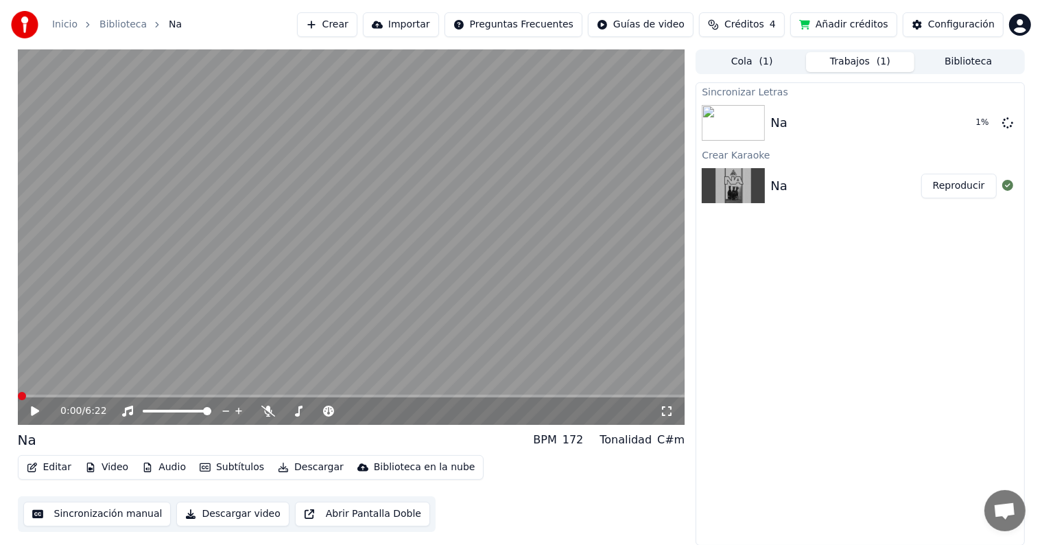
click at [18, 400] on span at bounding box center [22, 396] width 8 height 8
click at [32, 414] on icon at bounding box center [35, 411] width 8 height 10
click at [370, 305] on video at bounding box center [351, 236] width 667 height 375
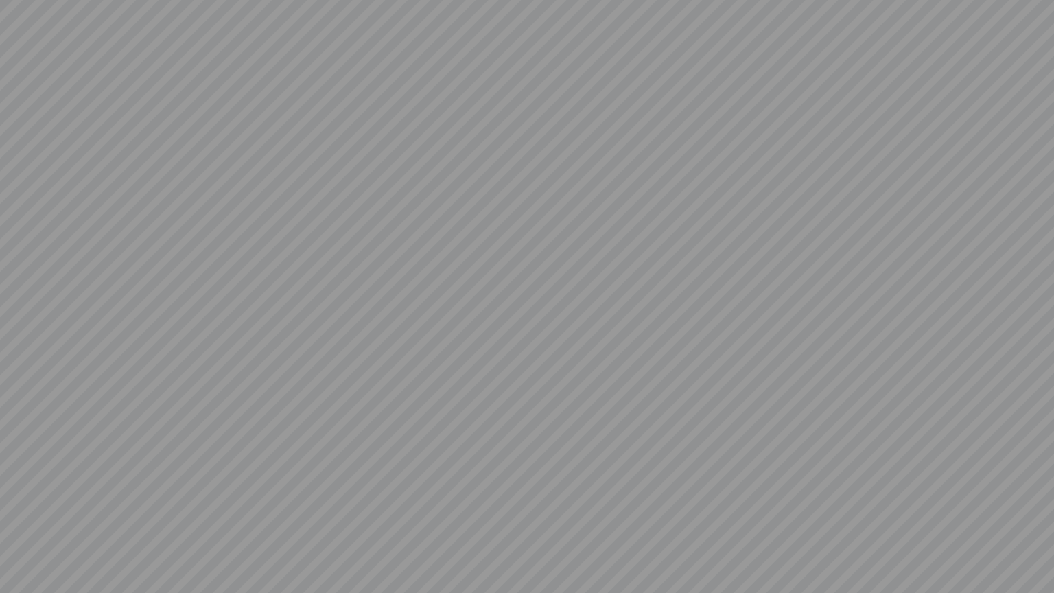
click at [370, 320] on video at bounding box center [527, 296] width 1054 height 593
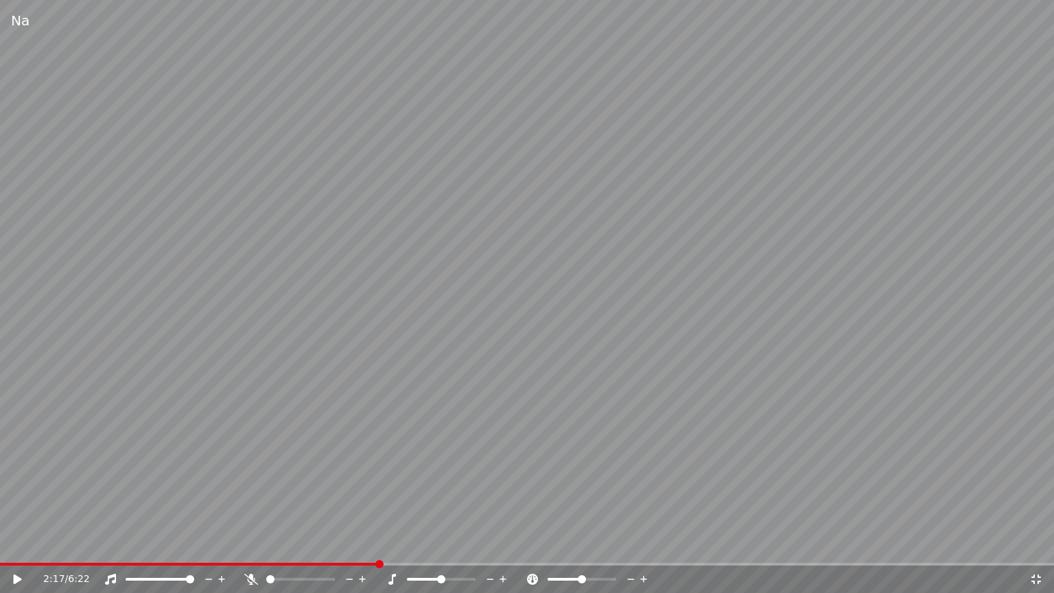
click at [377, 544] on span at bounding box center [189, 564] width 378 height 3
click at [377, 544] on span at bounding box center [379, 564] width 8 height 8
click at [365, 544] on span at bounding box center [183, 564] width 367 height 3
click at [348, 544] on div "2:13 / 6:22" at bounding box center [527, 578] width 1054 height 27
click at [348, 544] on span at bounding box center [174, 564] width 348 height 3
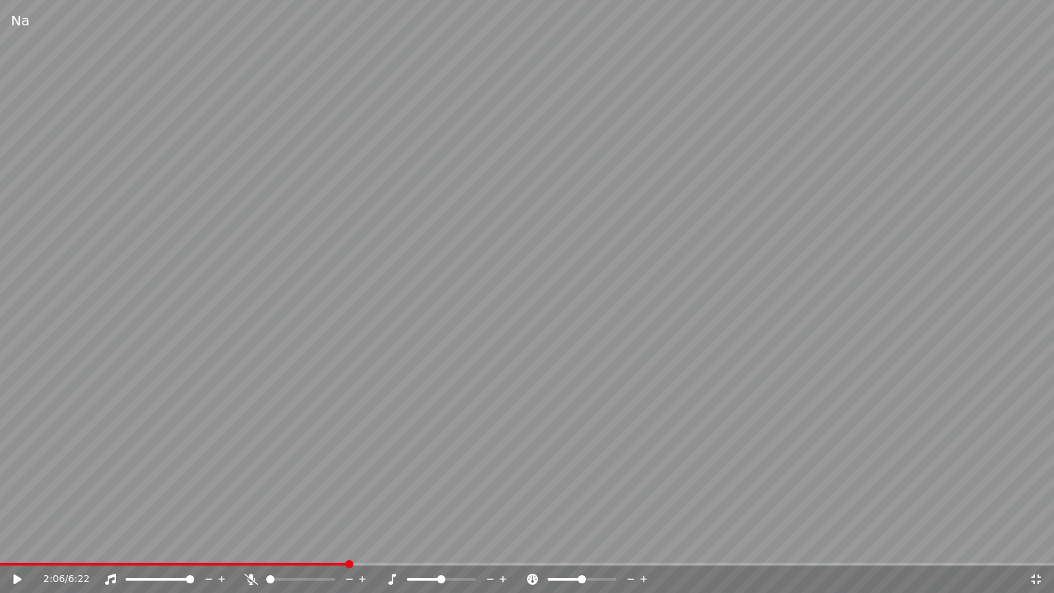
click at [16, 544] on icon at bounding box center [18, 579] width 8 height 10
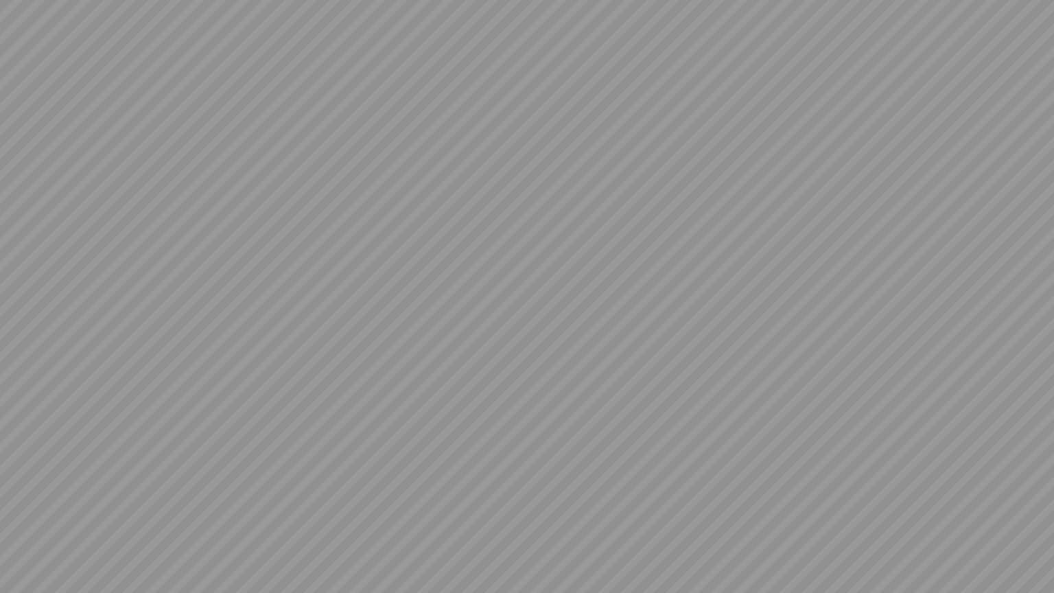
click at [16, 544] on video at bounding box center [527, 296] width 1054 height 593
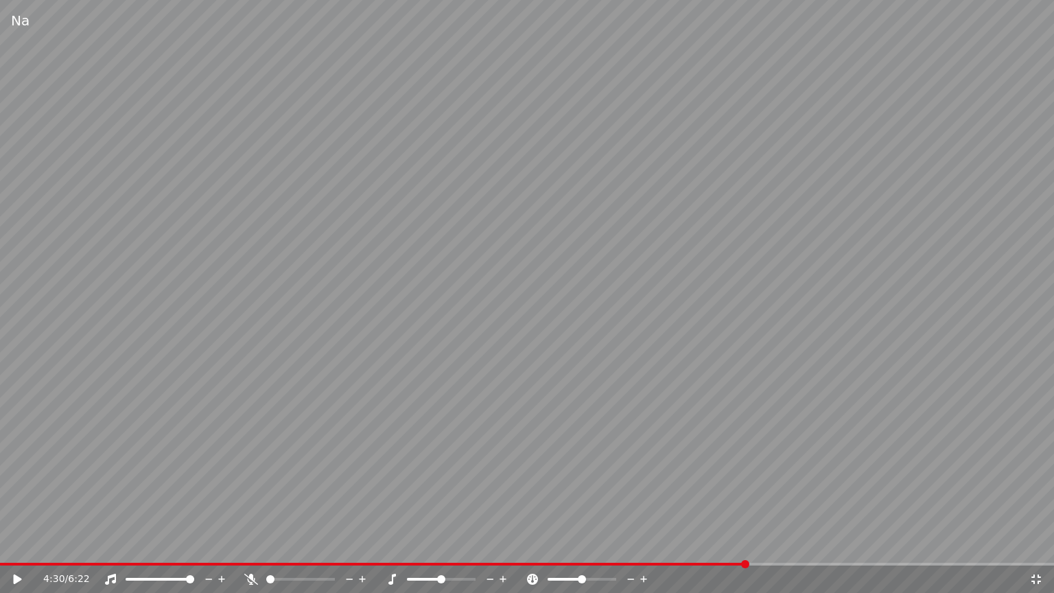
click at [486, 348] on video at bounding box center [527, 296] width 1054 height 593
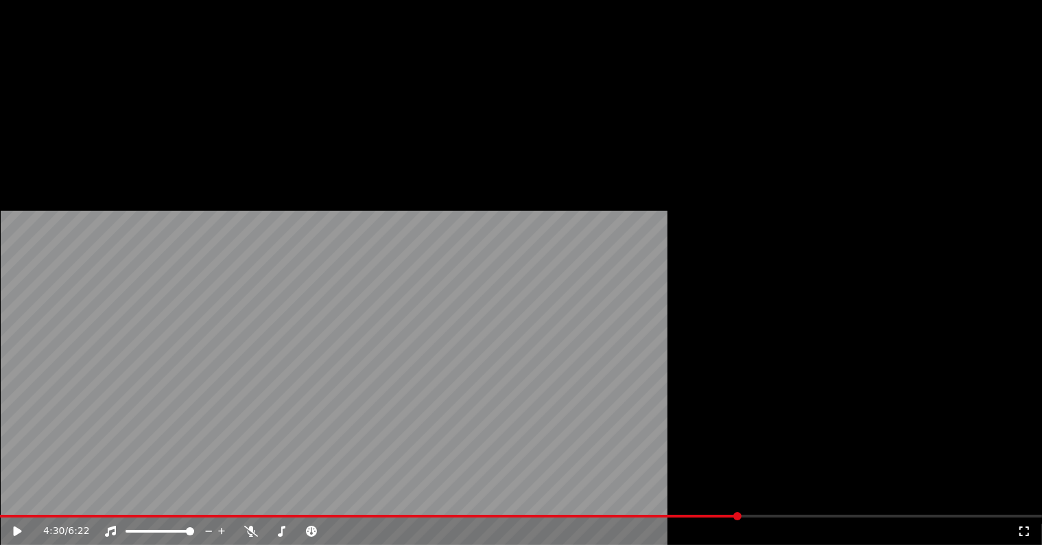
click at [54, 102] on button "Editar" at bounding box center [49, 91] width 56 height 19
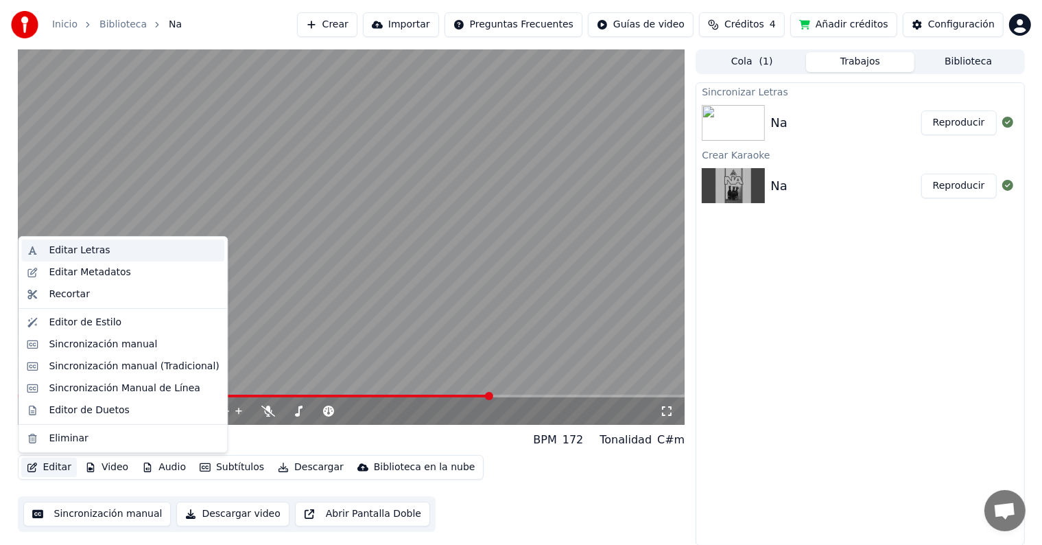
click at [99, 255] on div "Editar Letras" at bounding box center [79, 251] width 61 height 14
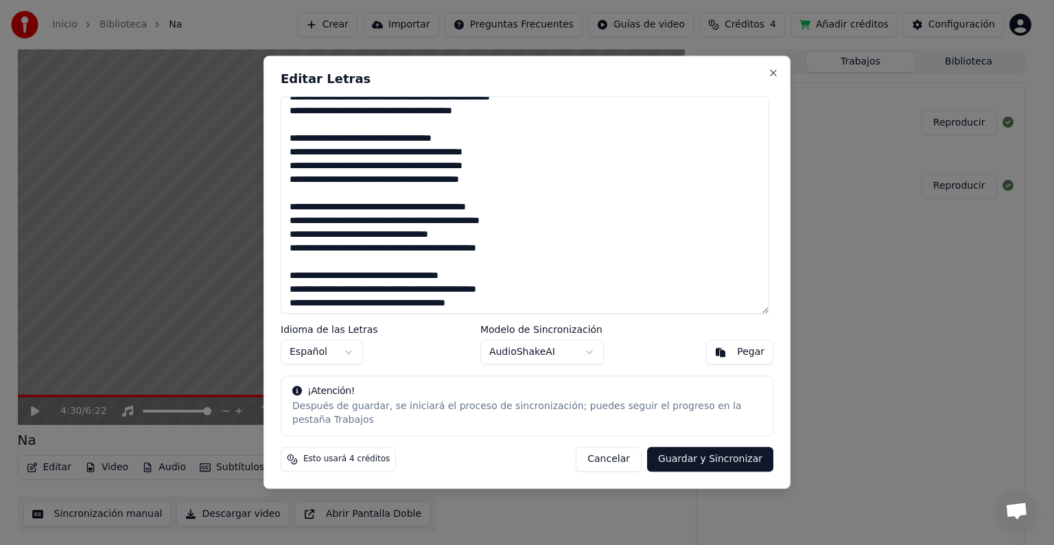
scroll to position [1369, 0]
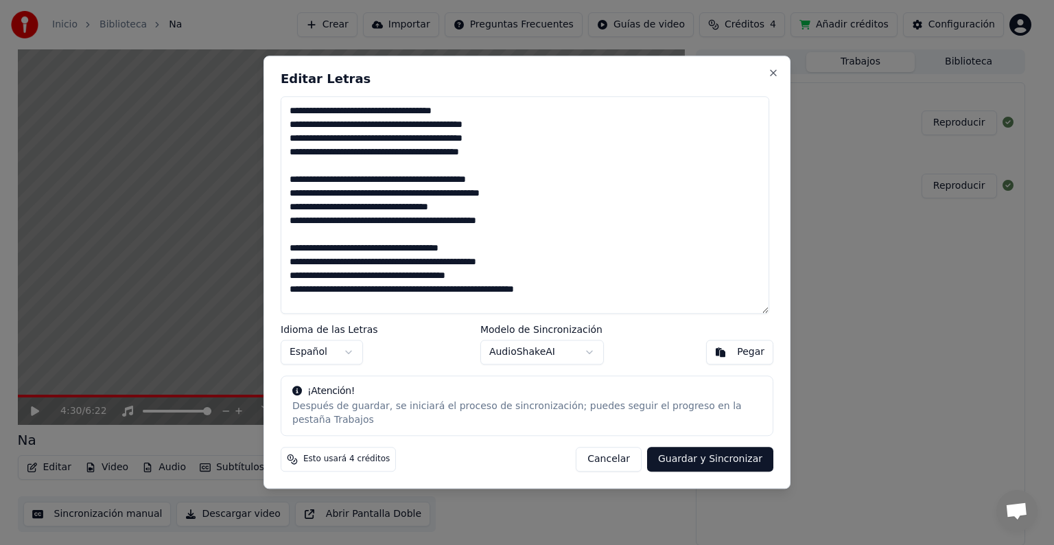
click at [331, 228] on textarea at bounding box center [525, 204] width 488 height 217
click at [332, 230] on textarea at bounding box center [525, 204] width 488 height 217
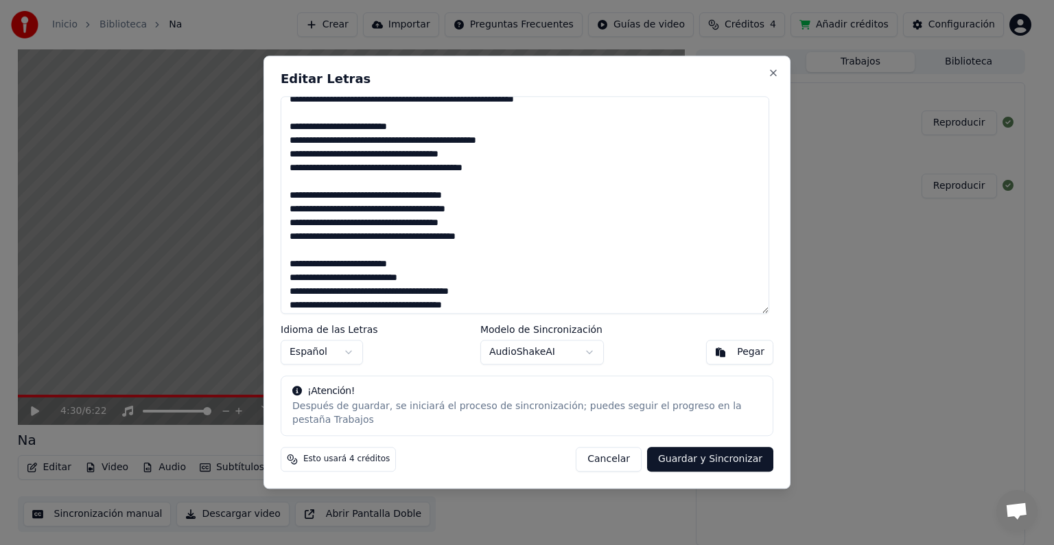
scroll to position [1561, 0]
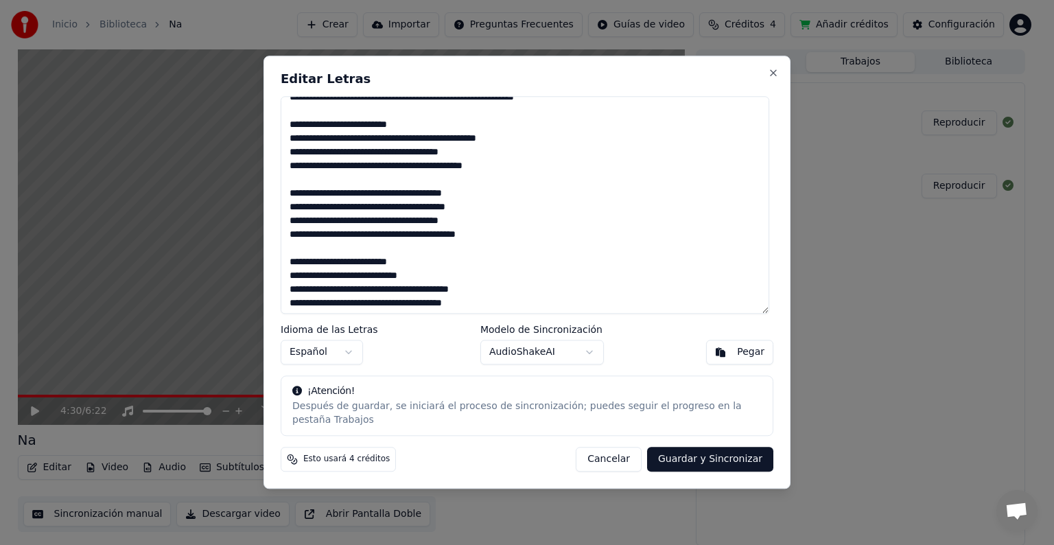
type textarea "**********"
click at [746, 451] on button "Guardar y Sincronizar" at bounding box center [710, 459] width 126 height 25
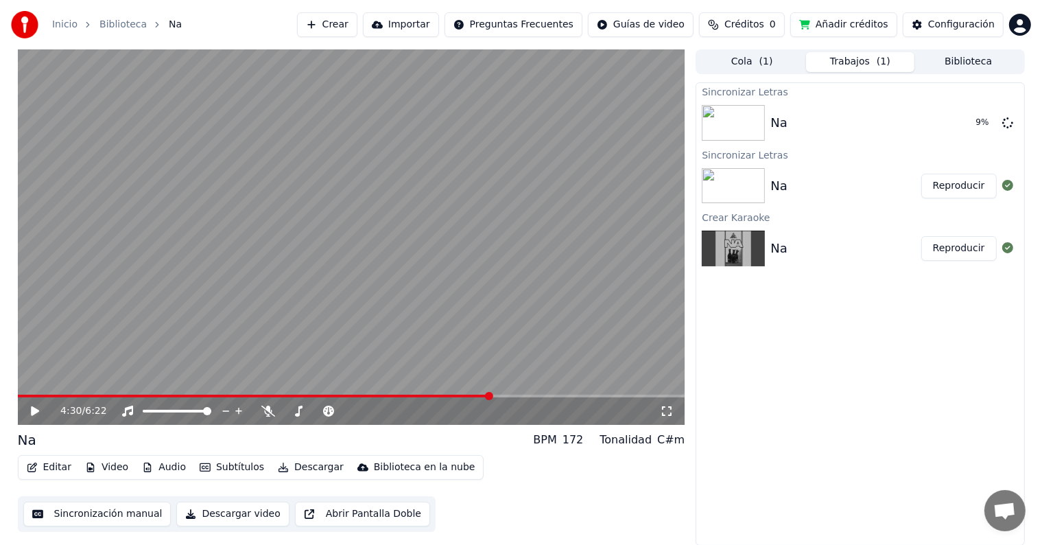
click at [18, 392] on video at bounding box center [351, 236] width 667 height 375
click at [20, 395] on span at bounding box center [19, 395] width 3 height 3
click at [184, 414] on div at bounding box center [189, 411] width 110 height 14
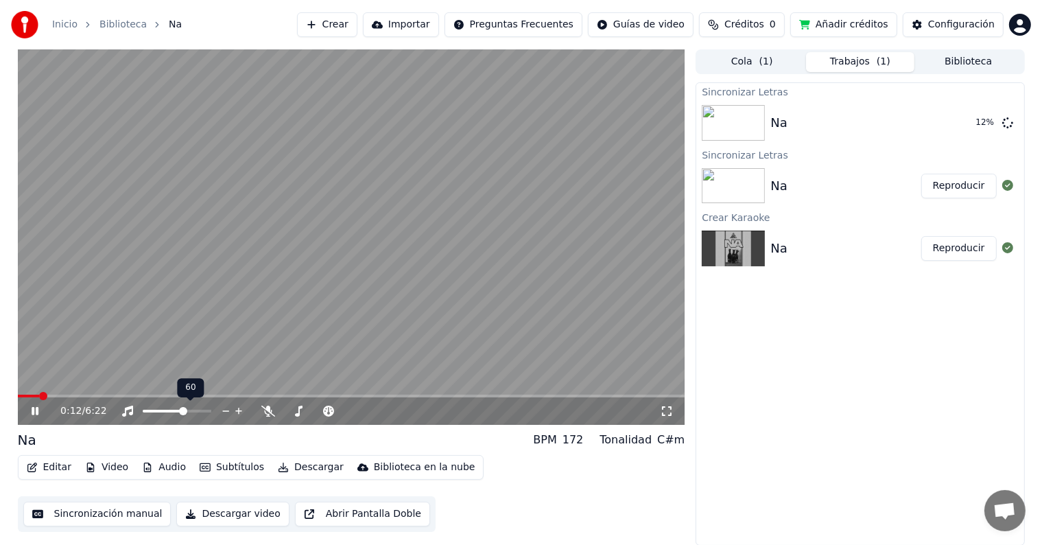
click at [184, 410] on span at bounding box center [163, 411] width 41 height 3
click at [170, 411] on span at bounding box center [157, 411] width 28 height 3
click at [163, 411] on span at bounding box center [157, 411] width 28 height 3
click at [664, 407] on icon at bounding box center [667, 411] width 10 height 10
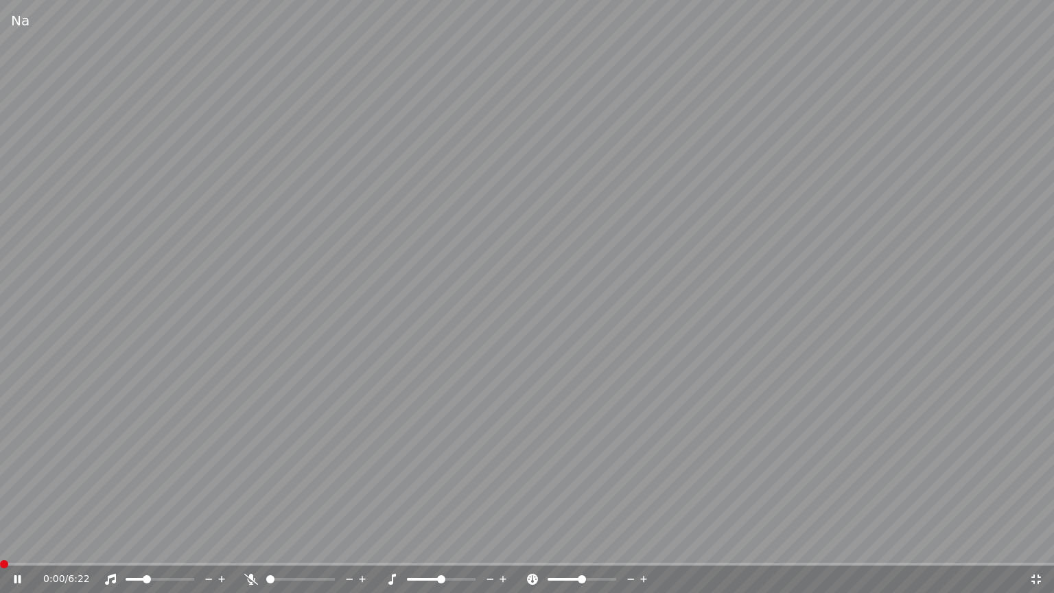
click at [0, 544] on span at bounding box center [4, 564] width 8 height 8
click at [424, 544] on span at bounding box center [415, 579] width 17 height 3
click at [604, 447] on video at bounding box center [527, 296] width 1054 height 593
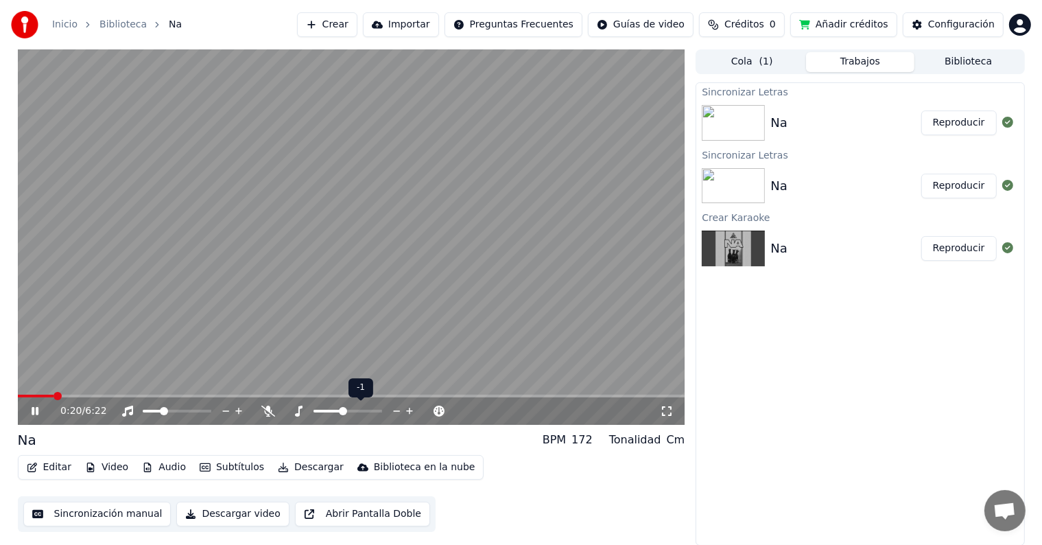
click at [344, 411] on span at bounding box center [348, 411] width 69 height 3
click at [347, 410] on span at bounding box center [348, 411] width 69 height 3
click at [156, 412] on span at bounding box center [149, 411] width 13 height 3
click at [151, 412] on span at bounding box center [149, 411] width 13 height 3
click at [673, 411] on icon at bounding box center [667, 410] width 14 height 11
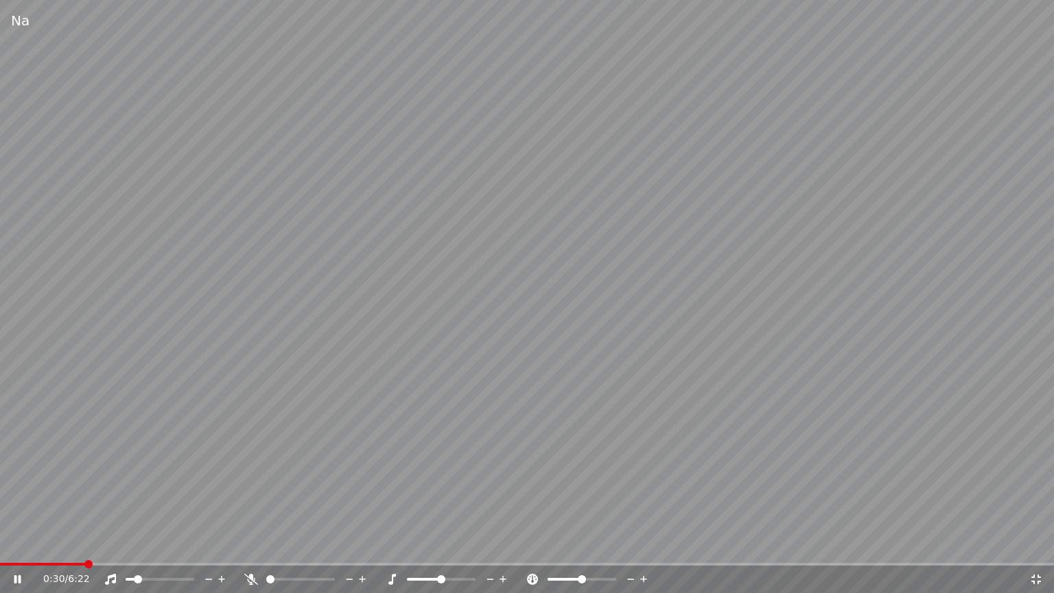
click at [673, 427] on video at bounding box center [527, 296] width 1054 height 593
click at [194, 544] on span at bounding box center [190, 579] width 8 height 8
click at [355, 392] on video at bounding box center [527, 296] width 1054 height 593
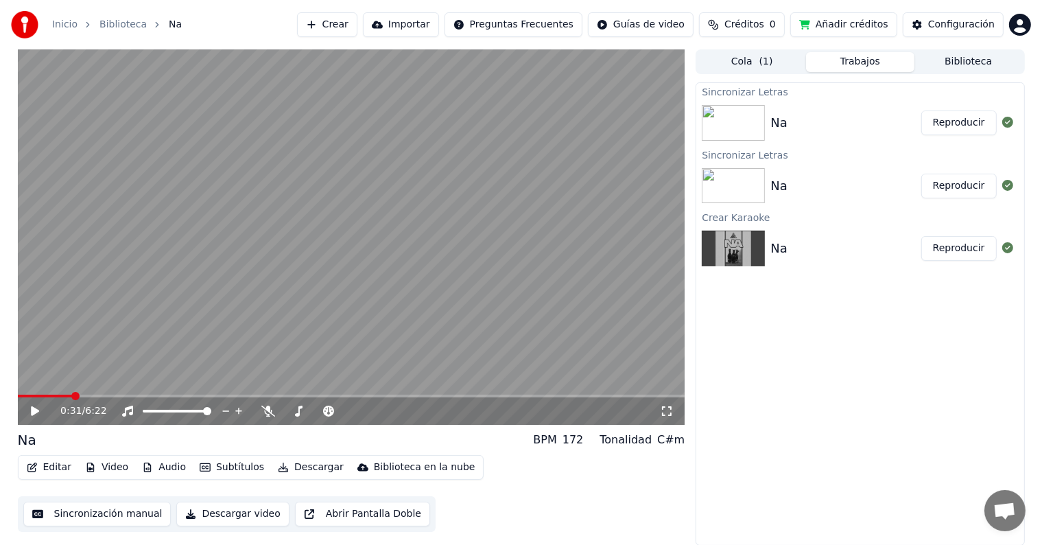
click at [32, 414] on icon at bounding box center [35, 411] width 8 height 10
click at [68, 193] on video at bounding box center [351, 236] width 667 height 375
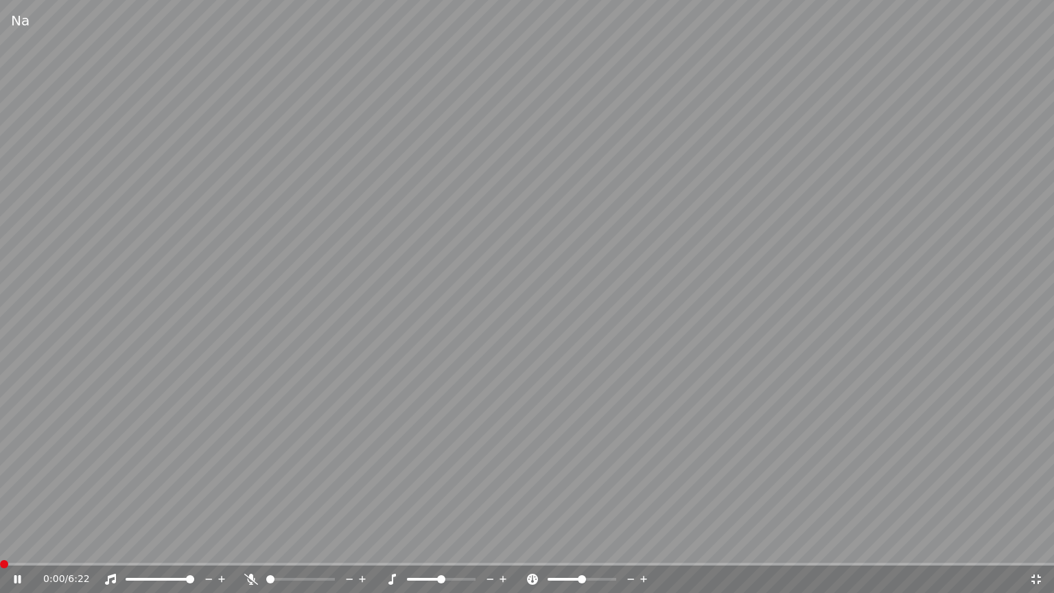
click at [0, 544] on span at bounding box center [0, 564] width 0 height 3
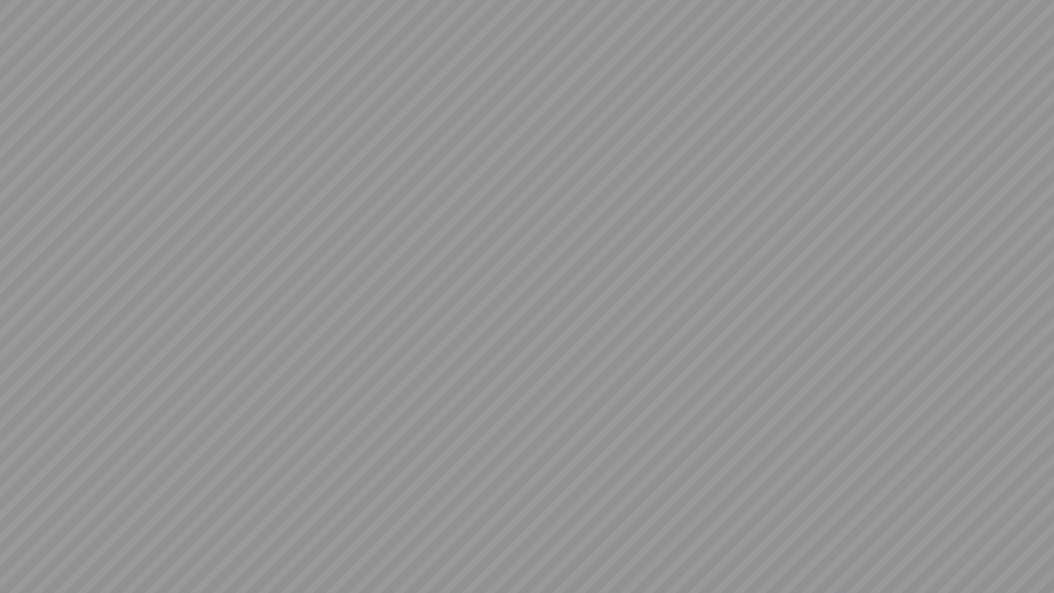
click at [266, 422] on video at bounding box center [527, 296] width 1054 height 593
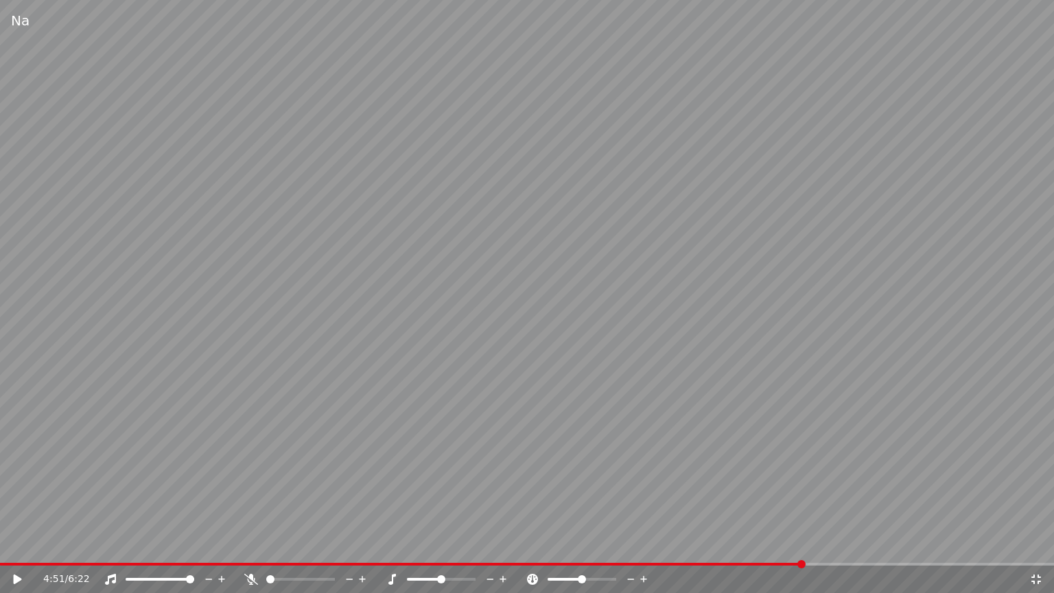
click at [770, 544] on div "Na 4:51 / 6:22" at bounding box center [527, 296] width 1054 height 593
click at [770, 544] on span at bounding box center [385, 564] width 770 height 3
click at [770, 544] on span at bounding box center [772, 564] width 8 height 8
click at [790, 544] on video at bounding box center [527, 296] width 1054 height 593
click at [786, 544] on span at bounding box center [403, 564] width 807 height 3
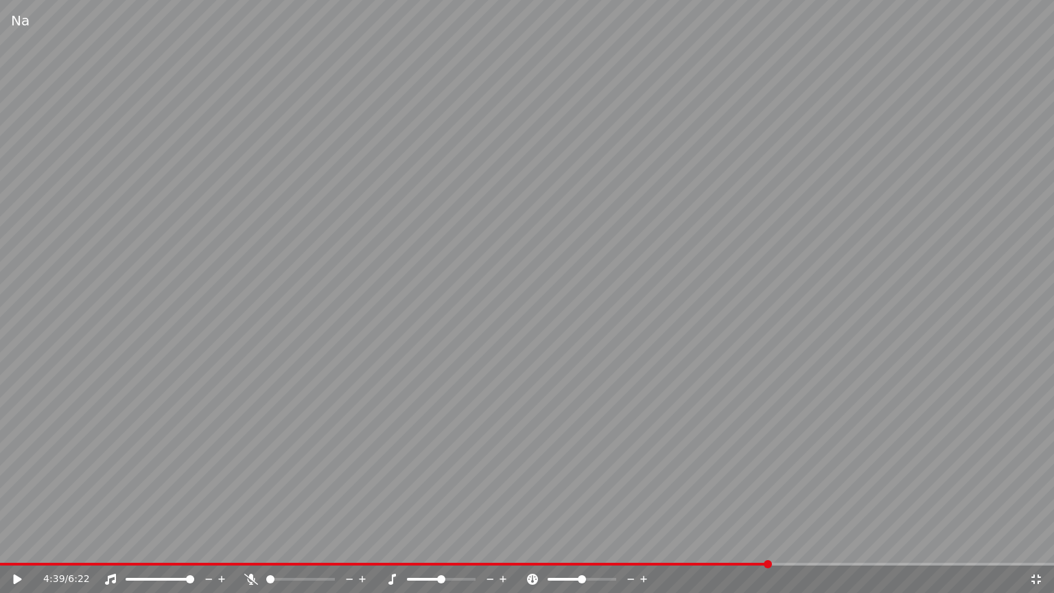
click at [769, 544] on span at bounding box center [385, 564] width 770 height 3
click at [760, 544] on span at bounding box center [380, 564] width 761 height 3
click at [725, 392] on video at bounding box center [527, 296] width 1054 height 593
click at [753, 344] on video at bounding box center [527, 296] width 1054 height 593
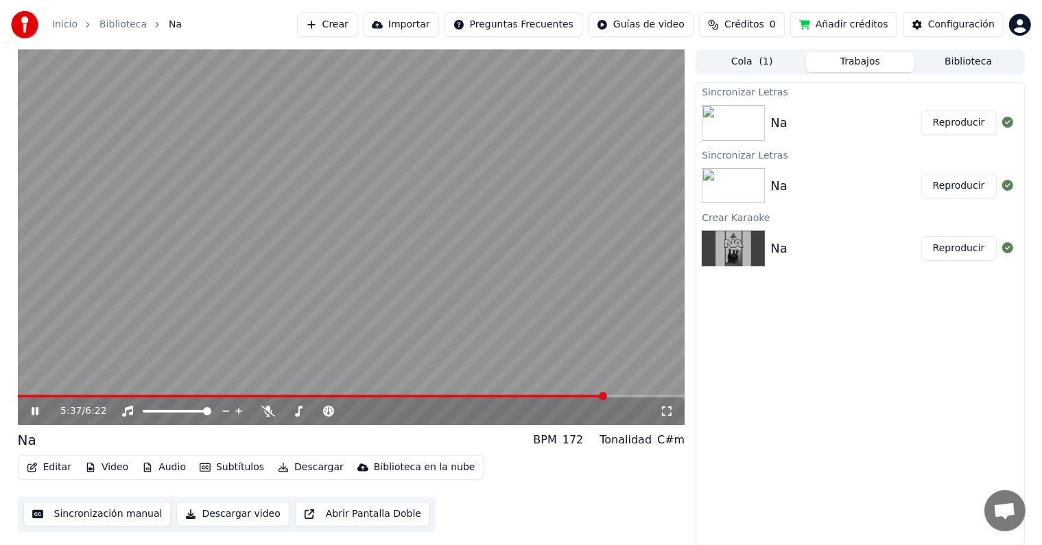
click at [32, 412] on icon at bounding box center [35, 411] width 7 height 8
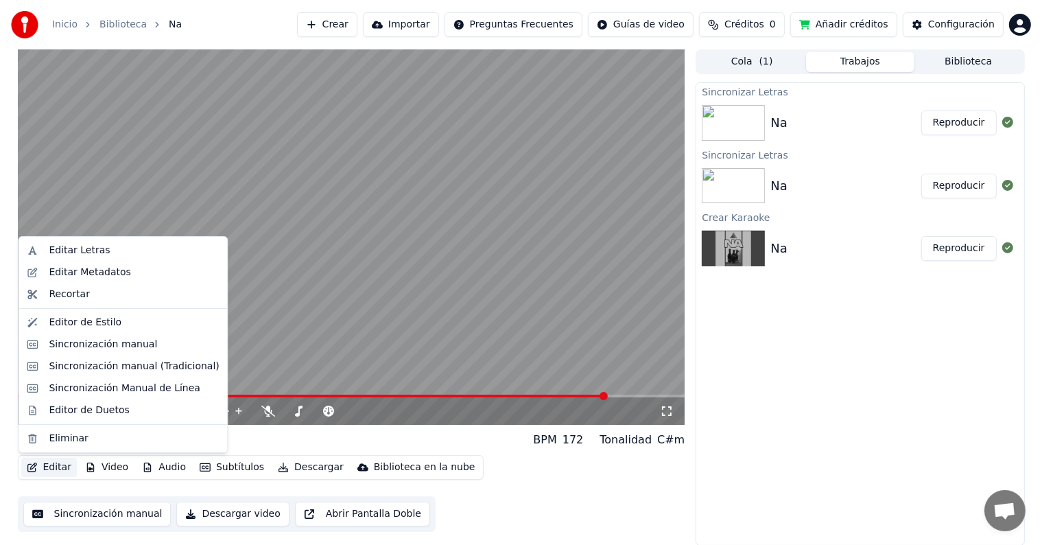
click at [52, 469] on button "Editar" at bounding box center [49, 467] width 56 height 19
click at [94, 259] on div "Editar Letras" at bounding box center [122, 250] width 203 height 22
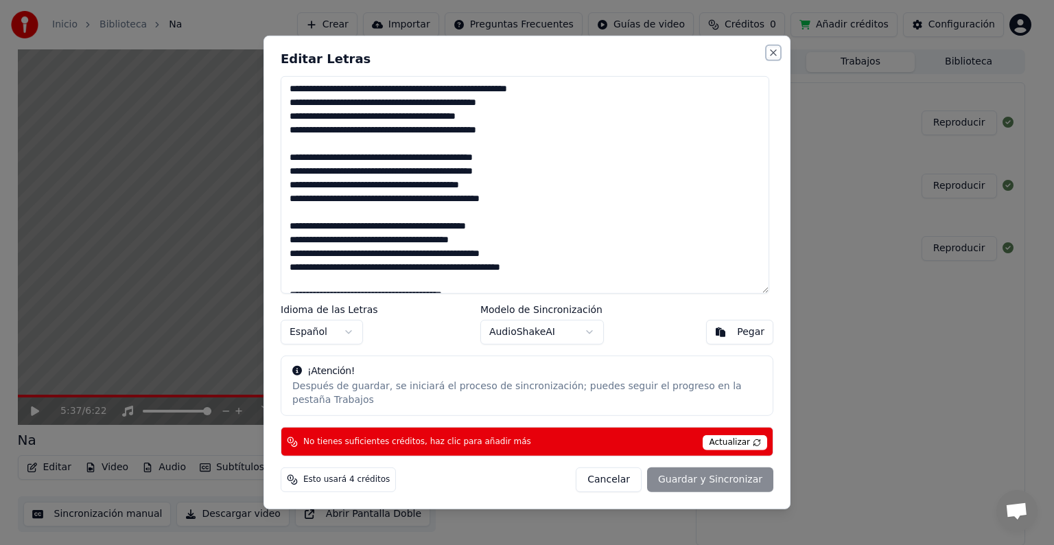
click at [772, 58] on button "Close" at bounding box center [773, 52] width 11 height 11
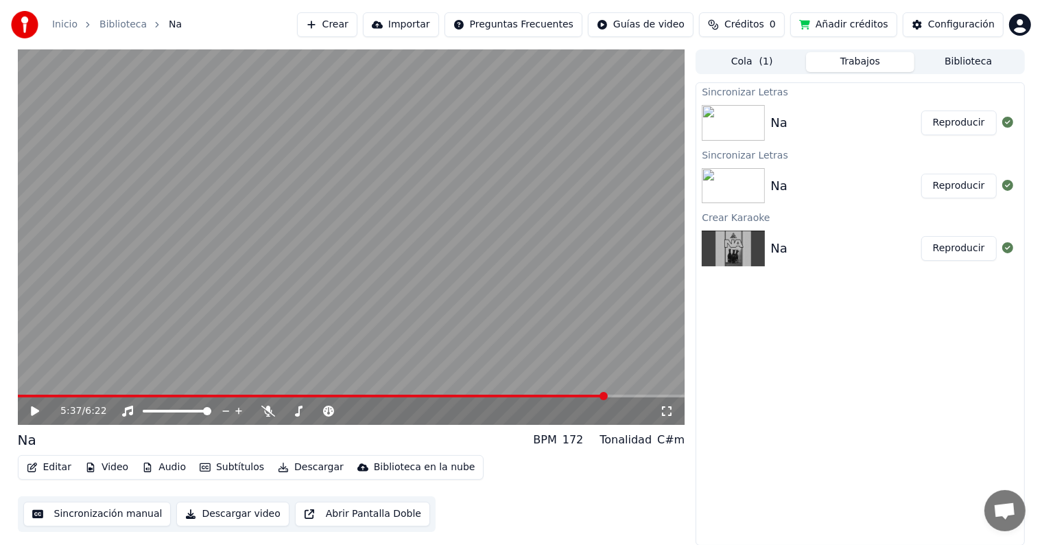
click at [831, 27] on button "Añadir créditos" at bounding box center [843, 24] width 107 height 25
click at [764, 27] on span "Créditos" at bounding box center [744, 25] width 40 height 14
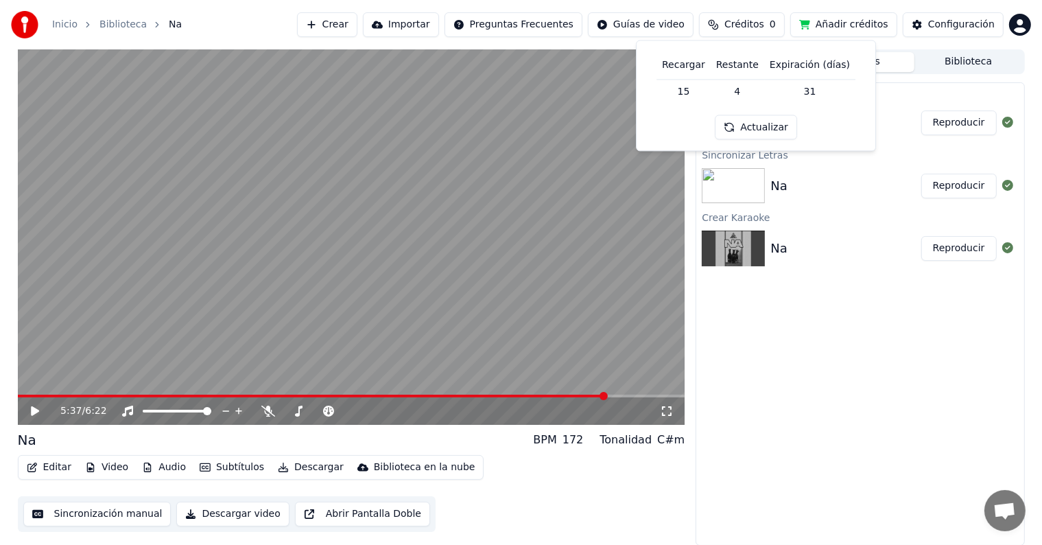
click at [768, 134] on button "Actualizar" at bounding box center [756, 127] width 82 height 25
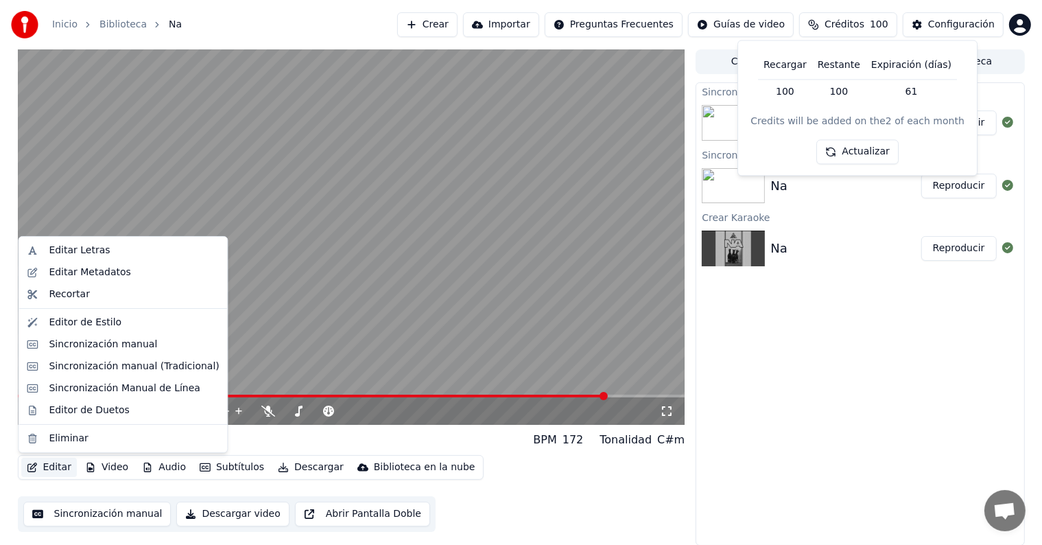
click at [43, 469] on button "Editar" at bounding box center [49, 467] width 56 height 19
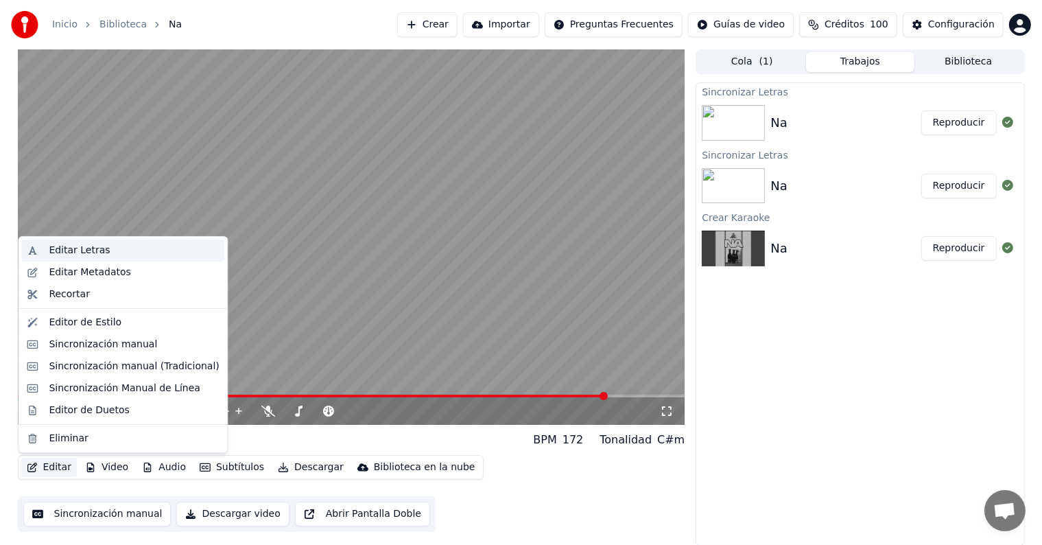
click at [64, 255] on div "Editar Letras" at bounding box center [79, 251] width 61 height 14
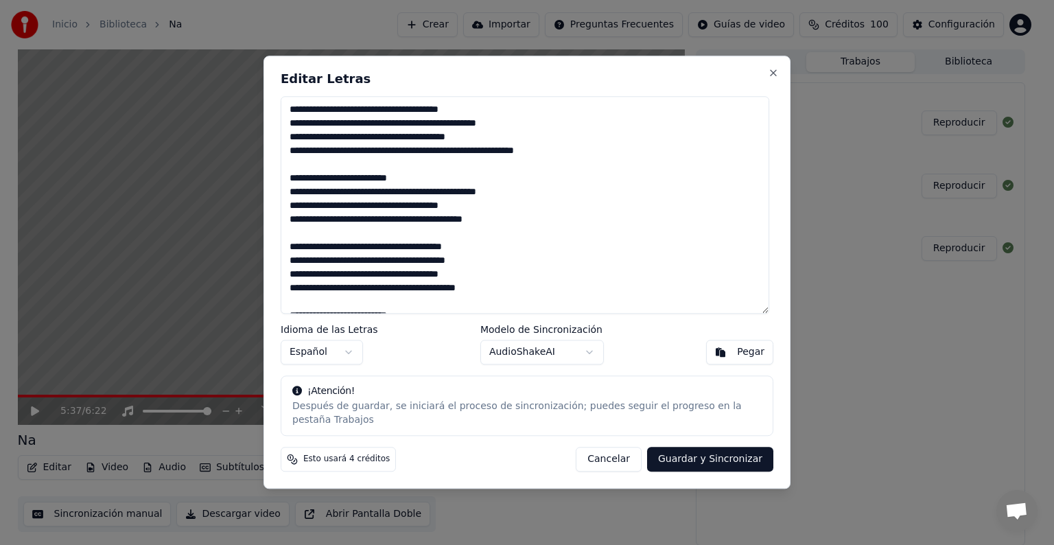
scroll to position [1509, 0]
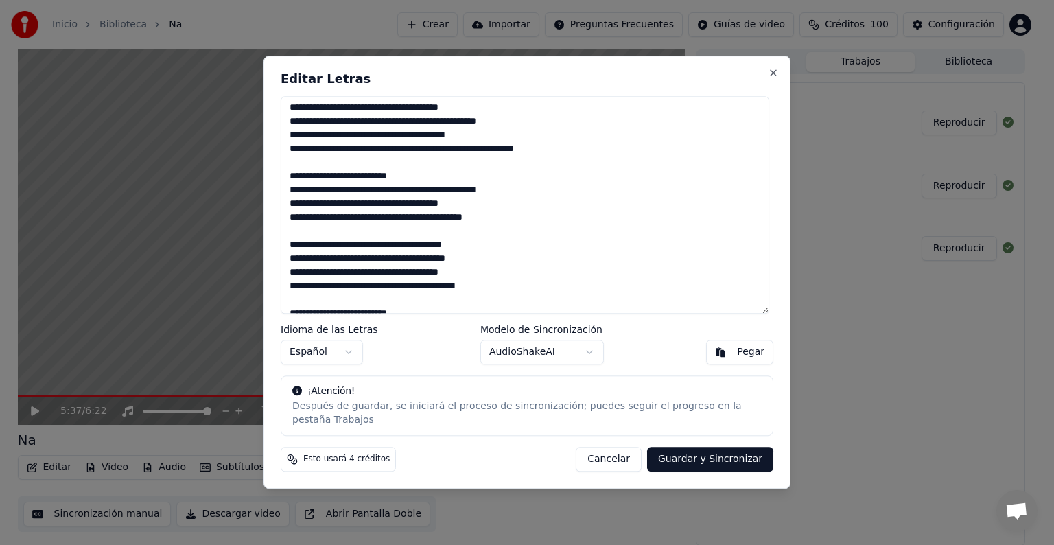
click at [338, 198] on textarea at bounding box center [525, 204] width 488 height 217
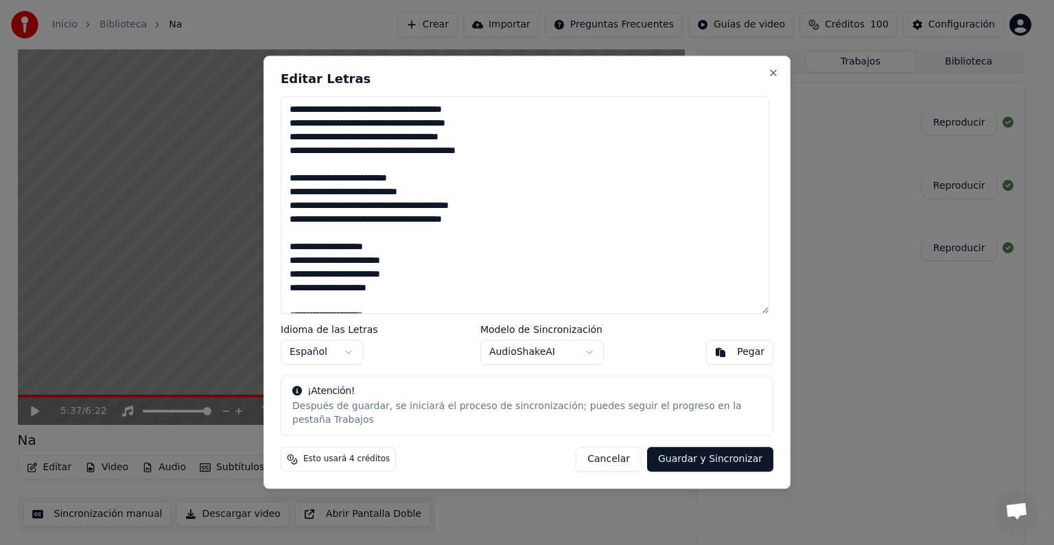
scroll to position [1646, 0]
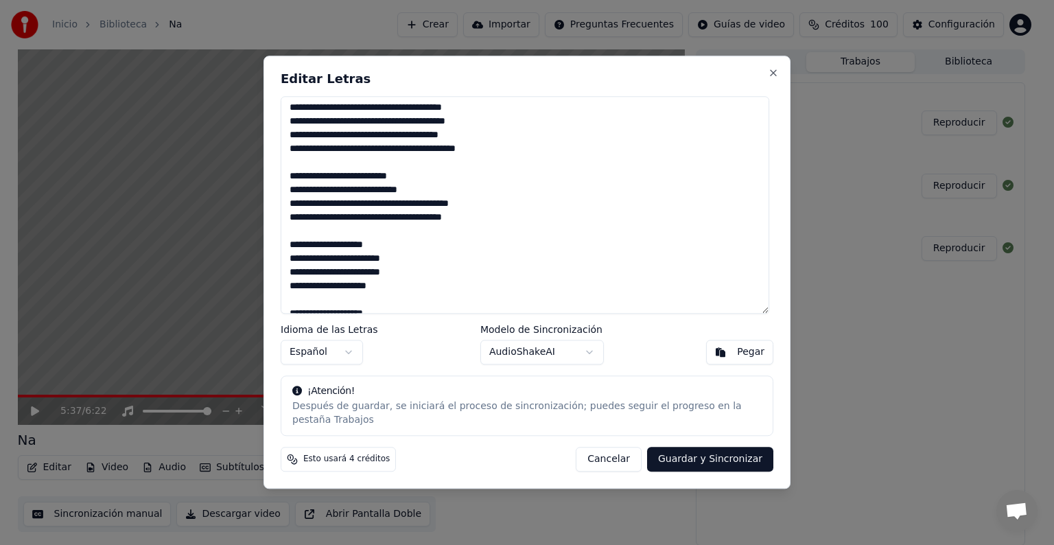
click at [316, 184] on textarea at bounding box center [525, 204] width 488 height 217
click at [308, 196] on textarea at bounding box center [525, 204] width 488 height 217
click at [357, 198] on textarea at bounding box center [525, 204] width 488 height 217
click at [401, 200] on textarea at bounding box center [525, 204] width 488 height 217
click at [431, 198] on textarea at bounding box center [525, 204] width 488 height 217
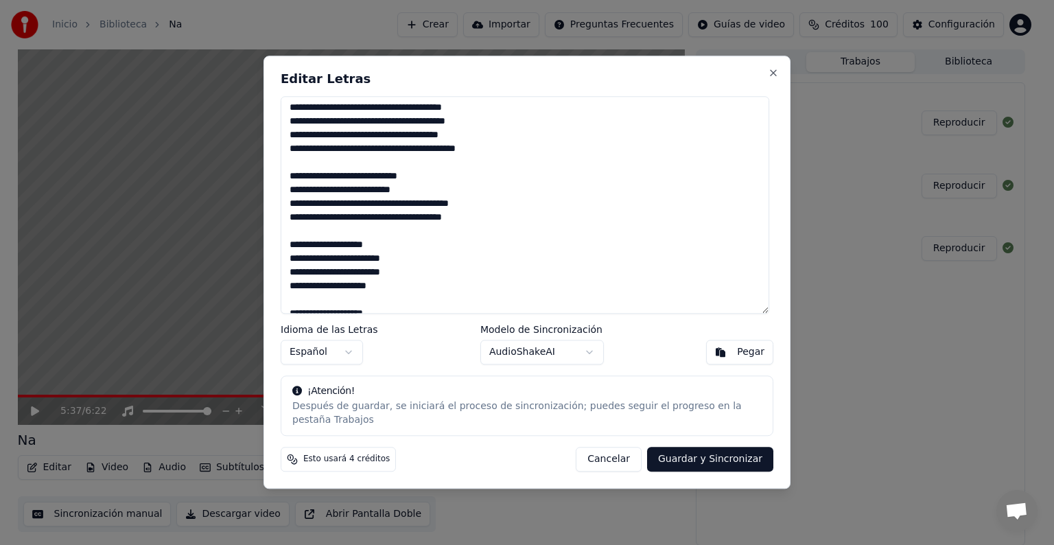
click at [313, 228] on textarea at bounding box center [525, 204] width 488 height 217
click at [403, 225] on textarea at bounding box center [525, 204] width 488 height 217
click at [301, 144] on textarea at bounding box center [525, 204] width 488 height 217
click at [326, 200] on textarea at bounding box center [525, 204] width 488 height 217
click at [469, 196] on textarea at bounding box center [525, 204] width 488 height 217
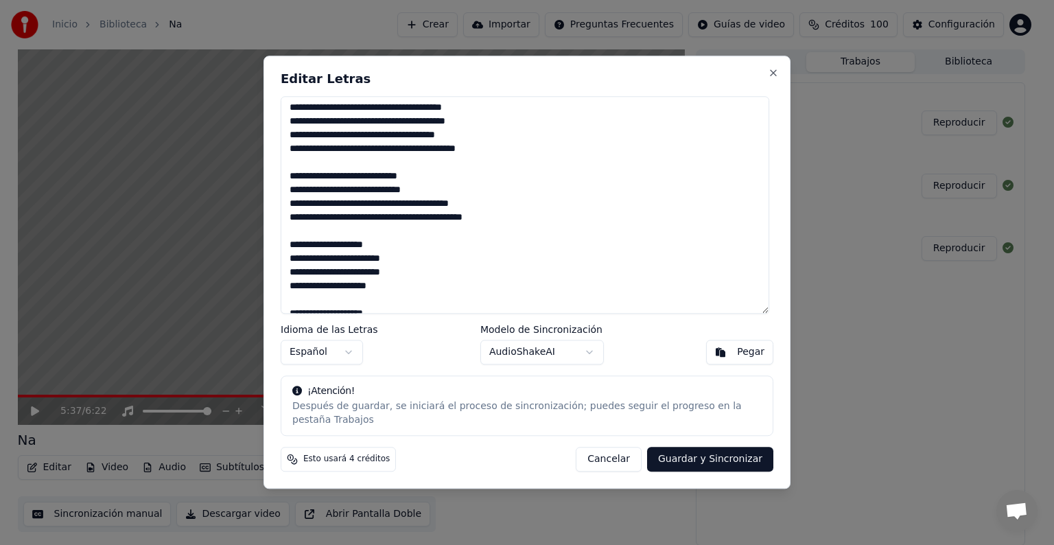
click at [336, 198] on textarea at bounding box center [525, 204] width 488 height 217
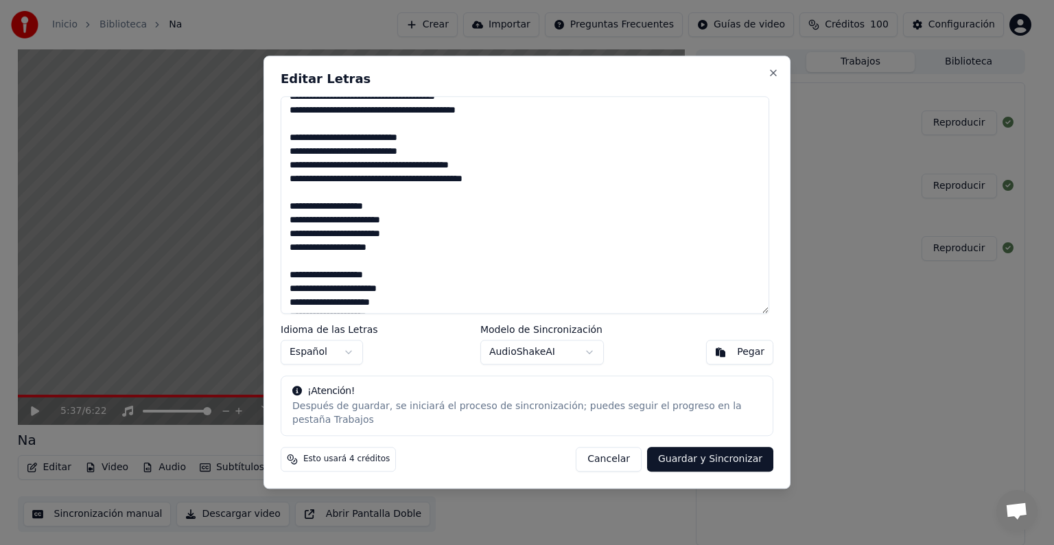
scroll to position [1700, 0]
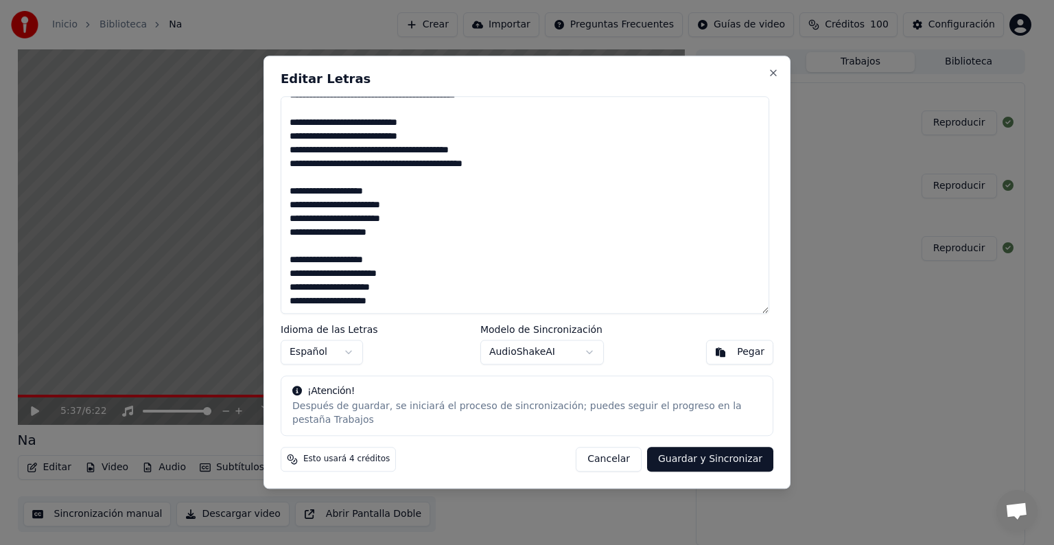
type textarea "**********"
click at [700, 451] on button "Guardar y Sincronizar" at bounding box center [710, 459] width 126 height 25
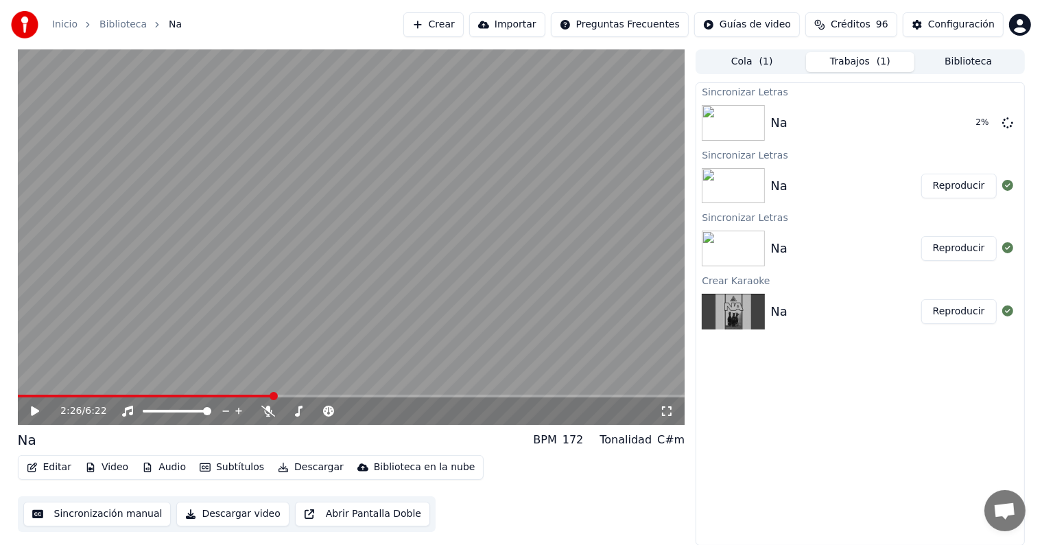
click at [272, 395] on span at bounding box center [145, 395] width 255 height 3
click at [311, 294] on video at bounding box center [351, 236] width 667 height 375
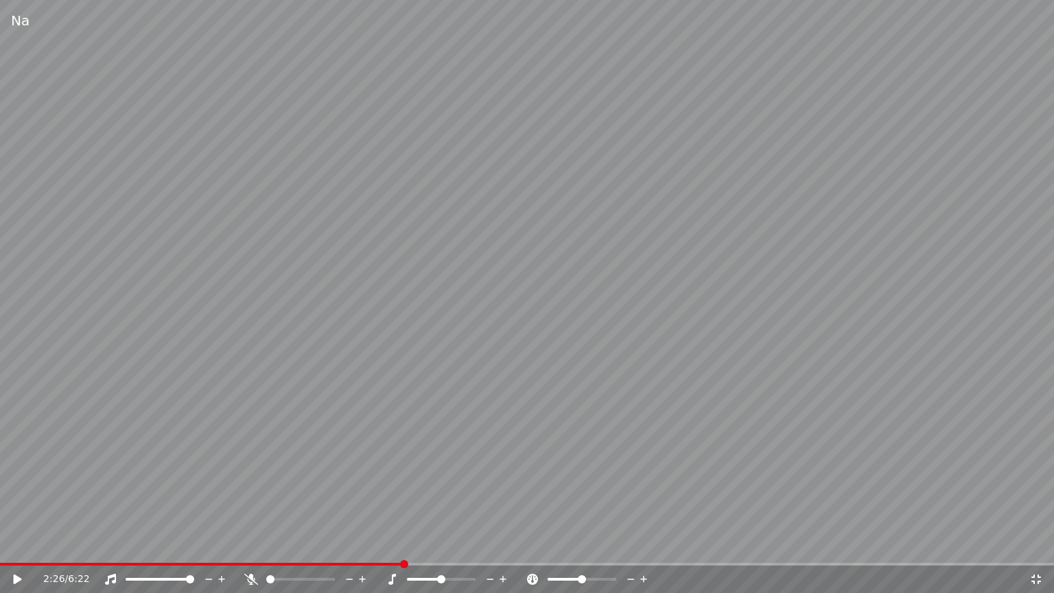
click at [311, 310] on video at bounding box center [527, 296] width 1054 height 593
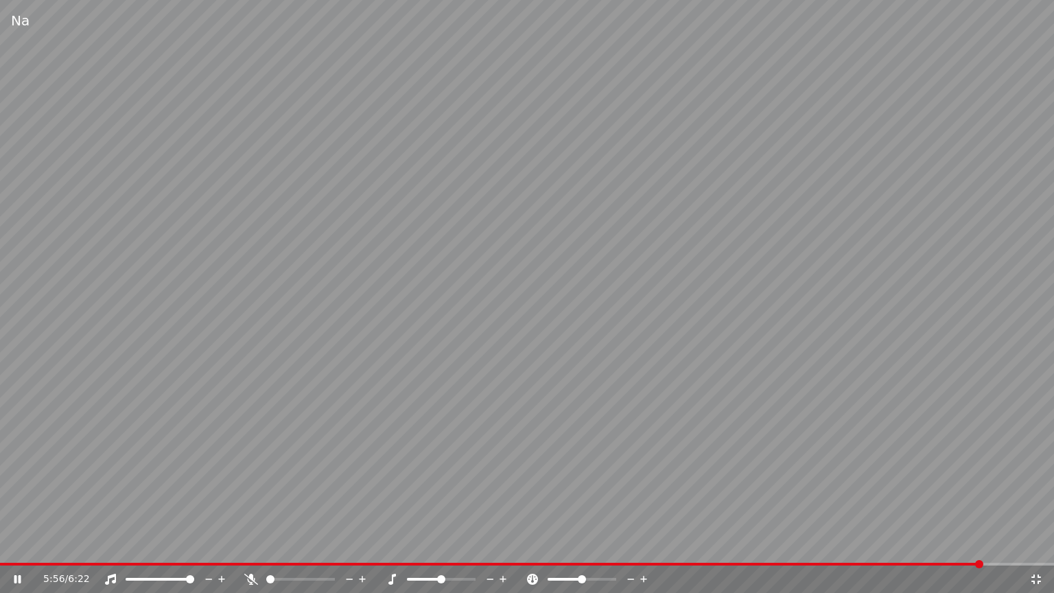
click at [379, 278] on video at bounding box center [527, 296] width 1054 height 593
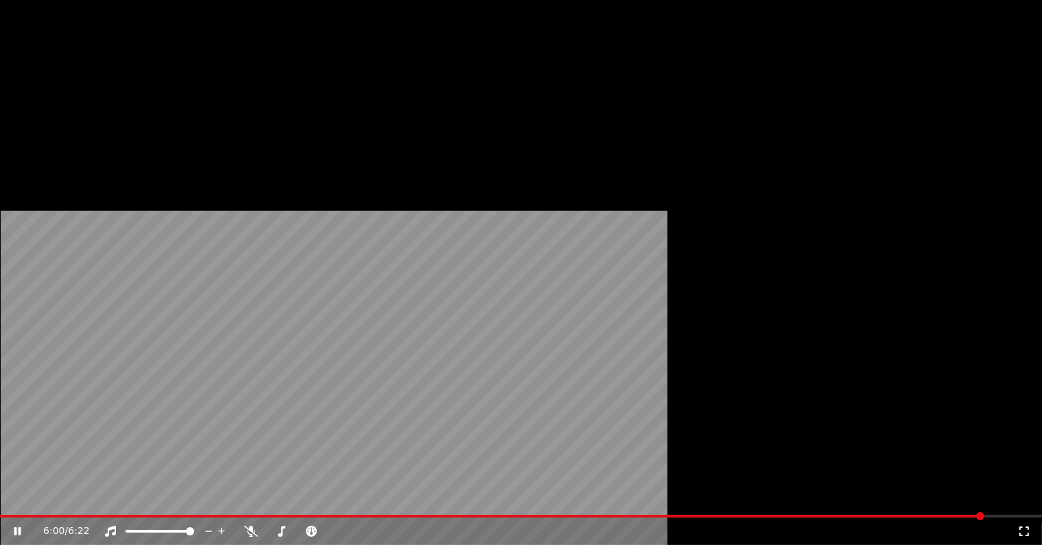
click at [296, 102] on button "Descargar" at bounding box center [310, 91] width 77 height 19
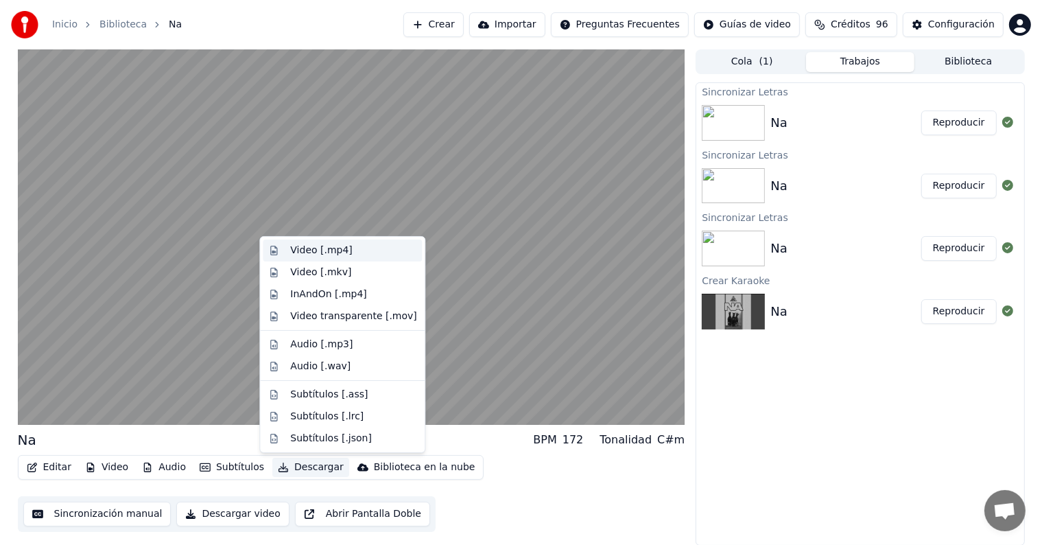
click at [338, 256] on div "Video [.mp4]" at bounding box center [321, 251] width 62 height 14
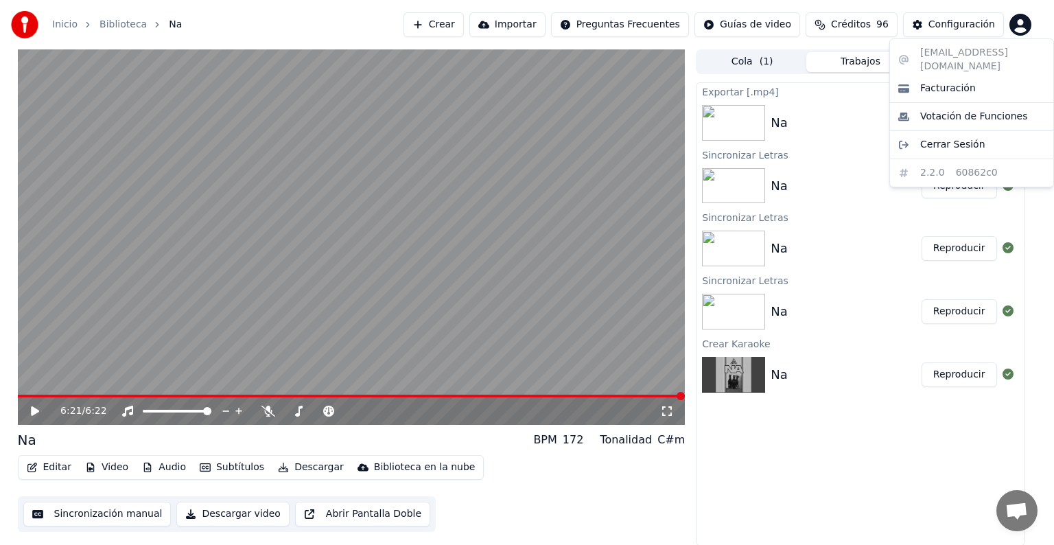
click at [1024, 21] on html "Inicio Biblioteca Na Crear Importar Preguntas Frecuentes Guías de video Crédito…" at bounding box center [527, 272] width 1054 height 545
click at [851, 25] on html "Inicio Biblioteca Na Crear Importar Preguntas Frecuentes Guías de video Crédito…" at bounding box center [527, 272] width 1054 height 545
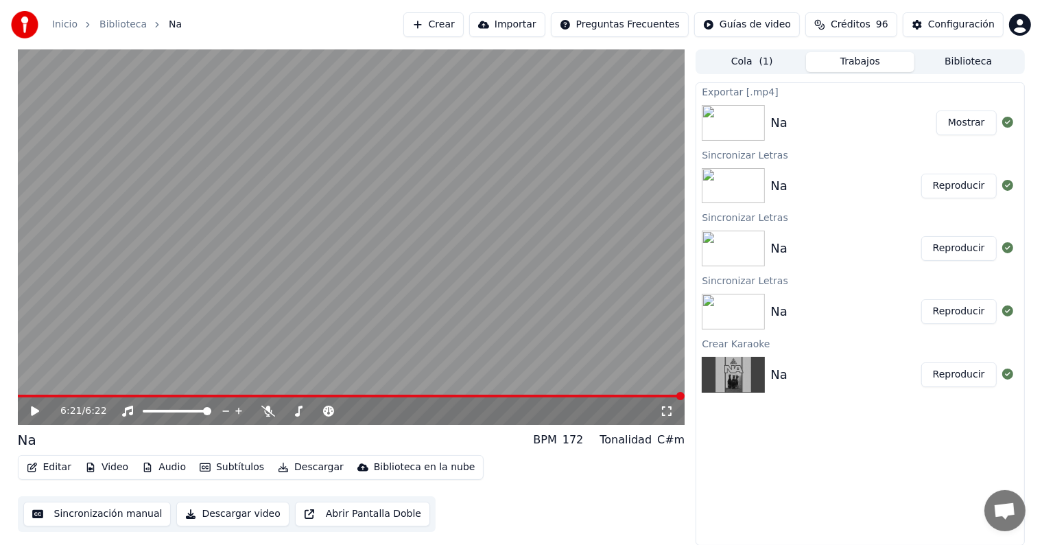
click at [851, 25] on span "Créditos" at bounding box center [851, 25] width 40 height 14
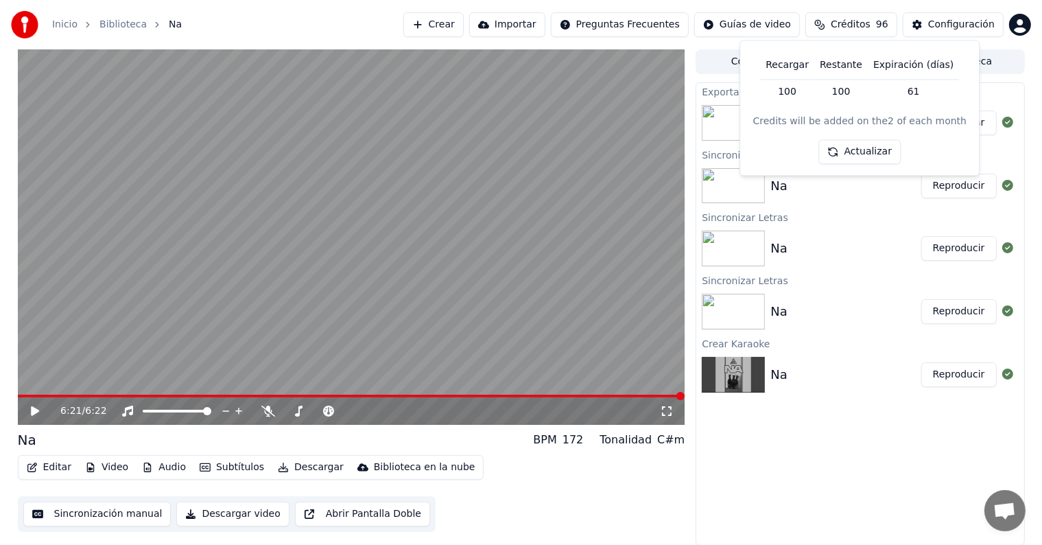
click at [869, 25] on span "Créditos" at bounding box center [851, 25] width 40 height 14
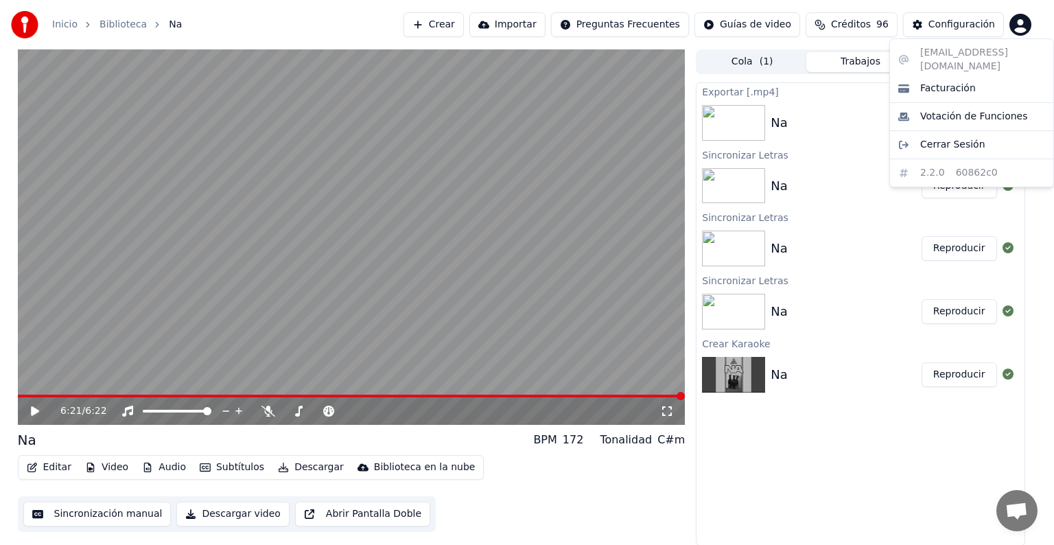
click at [1025, 30] on html "Inicio Biblioteca Na Crear Importar Preguntas Frecuentes Guías de video Crédito…" at bounding box center [527, 272] width 1054 height 545
click at [958, 138] on span "Cerrar Sesión" at bounding box center [952, 145] width 65 height 14
